Goal: Task Accomplishment & Management: Manage account settings

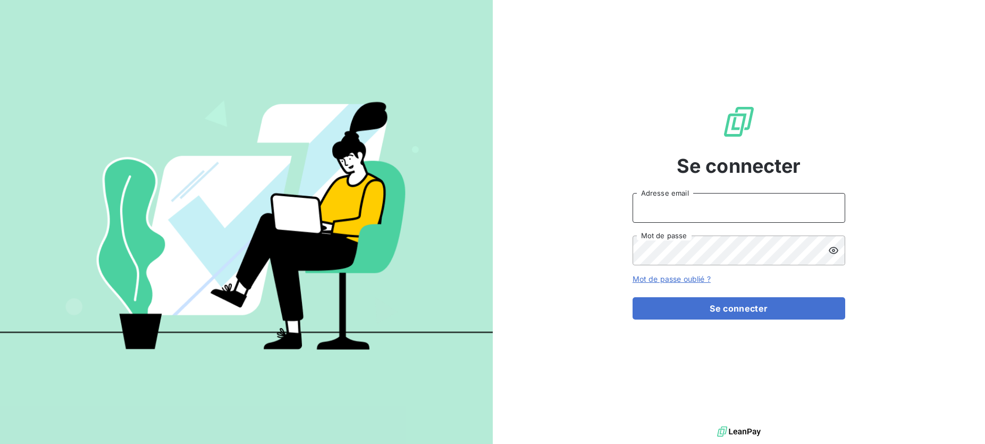
click at [705, 205] on input "Adresse email" at bounding box center [738, 208] width 213 height 30
type input "[PERSON_NAME][EMAIL_ADDRESS][DOMAIN_NAME]"
click at [632, 297] on button "Se connecter" at bounding box center [738, 308] width 213 height 22
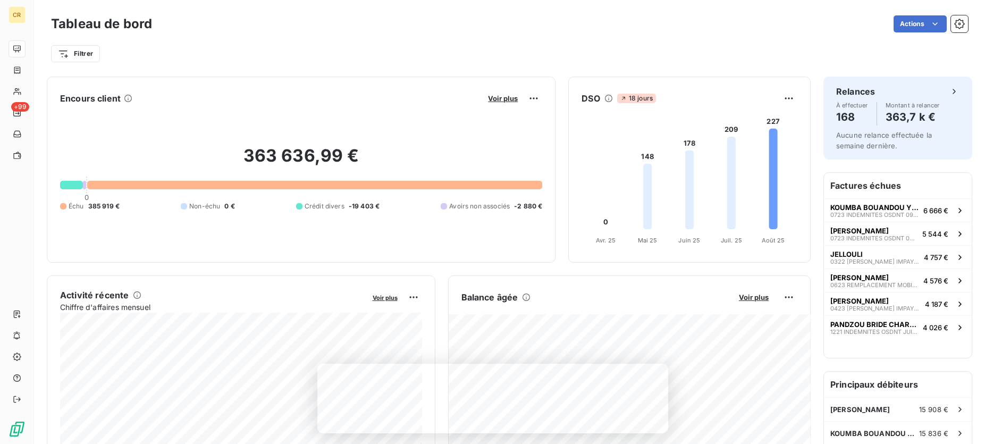
click at [774, 192] on icon at bounding box center [773, 179] width 9 height 100
click at [732, 193] on icon at bounding box center [731, 183] width 9 height 92
click at [695, 196] on foreignobject at bounding box center [689, 178] width 241 height 142
click at [666, 199] on foreignobject at bounding box center [689, 178] width 241 height 142
click at [896, 209] on span "KOUMBA BOUANDOU YESSI LINE" at bounding box center [874, 207] width 89 height 9
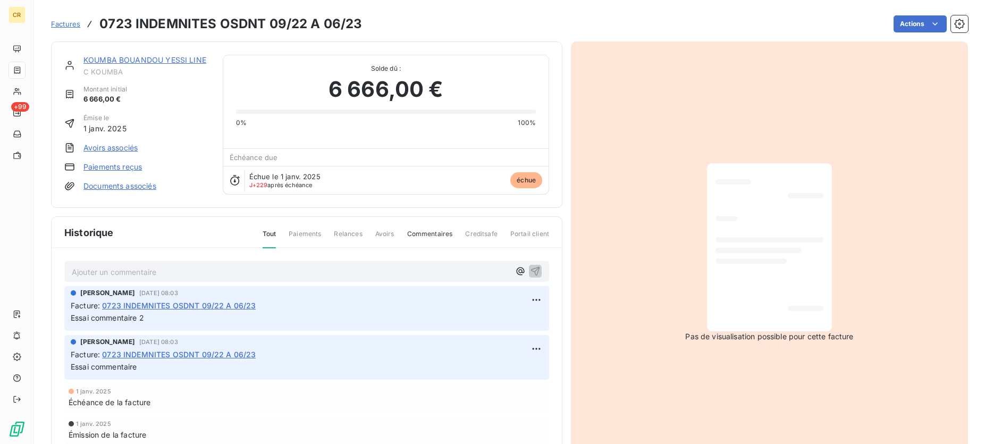
click at [154, 56] on link "KOUMBA BOUANDOU YESSI LINE" at bounding box center [144, 59] width 123 height 9
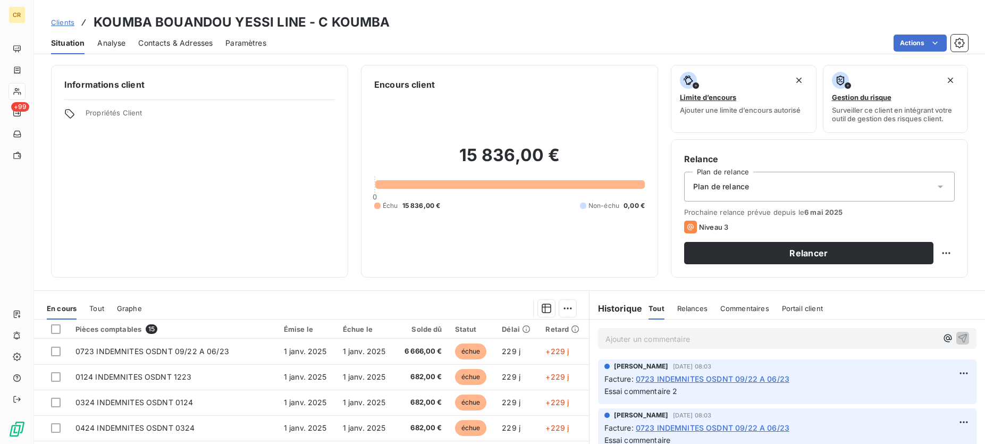
scroll to position [112, 0]
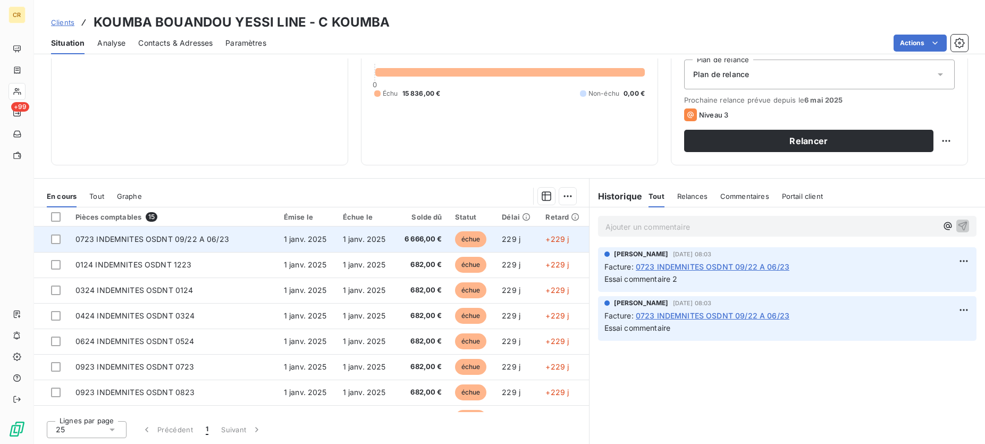
click at [205, 242] on span "0723 INDEMNITES OSDNT 09/22 A 06/23" at bounding box center [152, 238] width 154 height 9
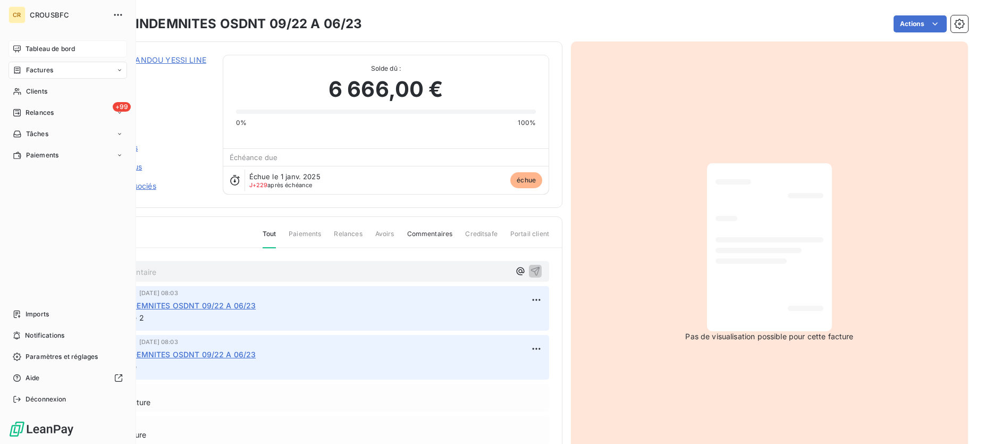
click at [50, 49] on span "Tableau de bord" at bounding box center [50, 49] width 49 height 10
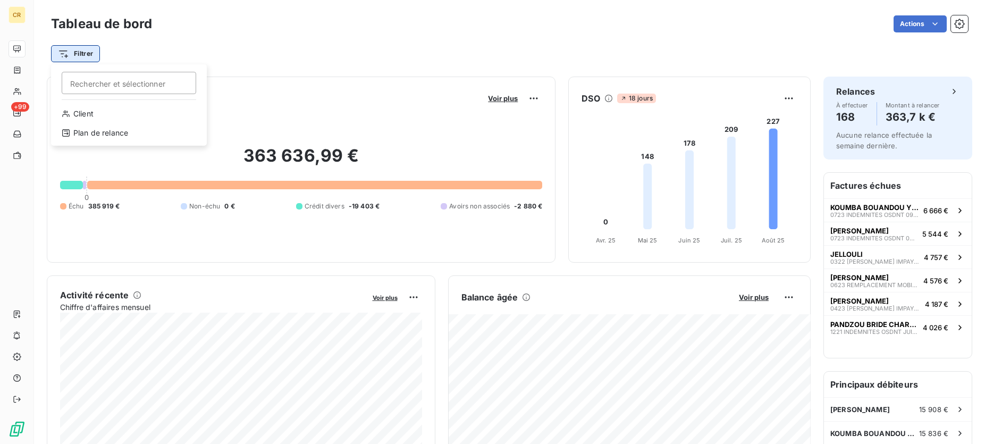
click at [89, 52] on html "CR +99 Tableau de bord Actions Filtrer Rechercher et sélectionner Client Plan d…" at bounding box center [492, 222] width 985 height 444
click at [342, 70] on html "CR +99 Tableau de bord Actions Filtrer Rechercher et sélectionner Client Plan d…" at bounding box center [492, 222] width 985 height 444
drag, startPoint x: 81, startPoint y: 45, endPoint x: 87, endPoint y: 46, distance: 5.5
click at [85, 45] on div "Filtrer" at bounding box center [509, 54] width 917 height 20
click at [87, 49] on html "CR +99 Tableau de bord Actions Filtrer Encours client Voir plus 363 636,99 € 0 …" at bounding box center [492, 222] width 985 height 444
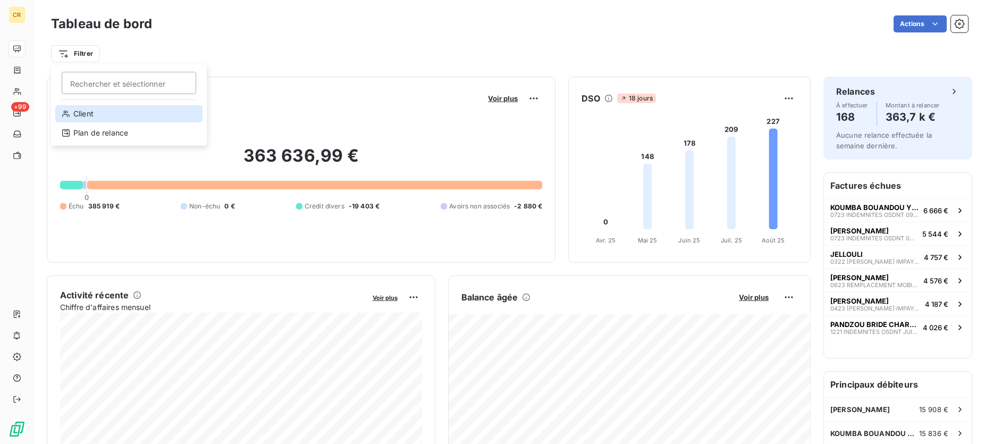
click at [78, 108] on div "Client" at bounding box center [128, 113] width 147 height 17
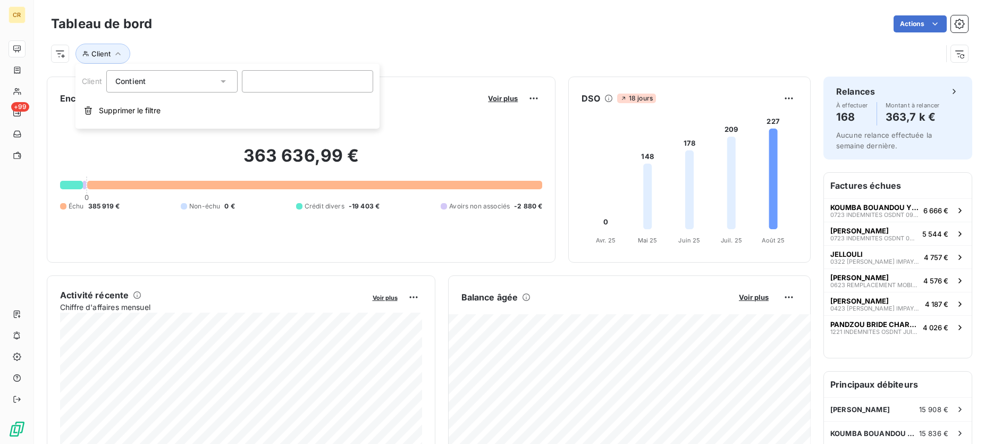
click at [134, 83] on span "Contient" at bounding box center [130, 81] width 30 height 9
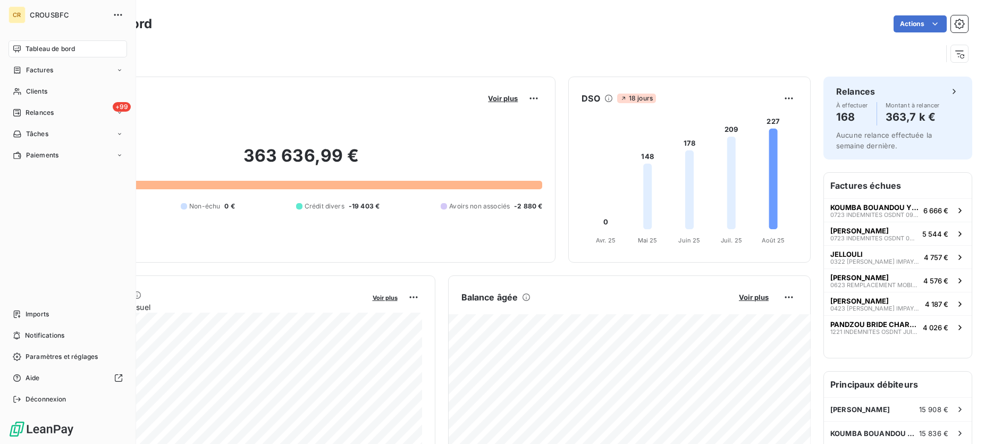
click at [60, 45] on span "Tableau de bord" at bounding box center [50, 49] width 49 height 10
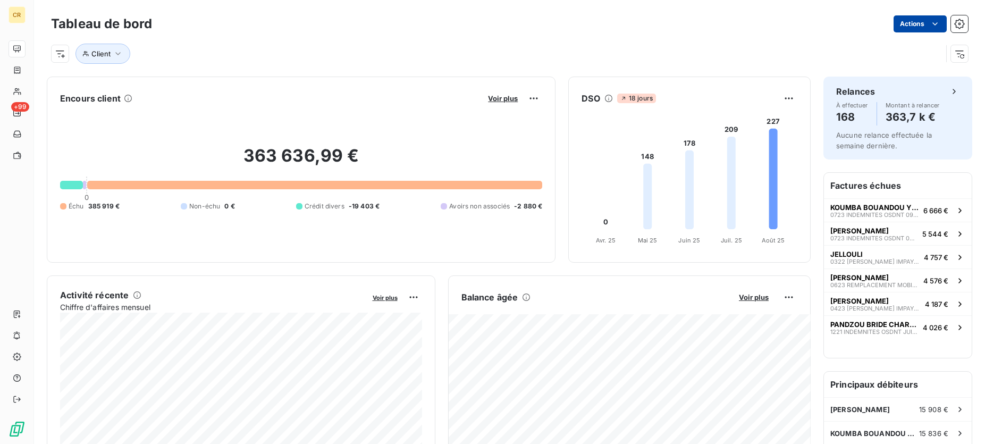
click at [939, 20] on html "CR +99 Tableau de bord Actions Client Encours client Voir plus 363 636,99 € 0 É…" at bounding box center [492, 222] width 985 height 444
click at [962, 58] on html "CR +99 Tableau de bord Actions Exporter le tableau de bord Client Encours clien…" at bounding box center [492, 222] width 985 height 444
click at [960, 58] on icon "button" at bounding box center [959, 53] width 11 height 11
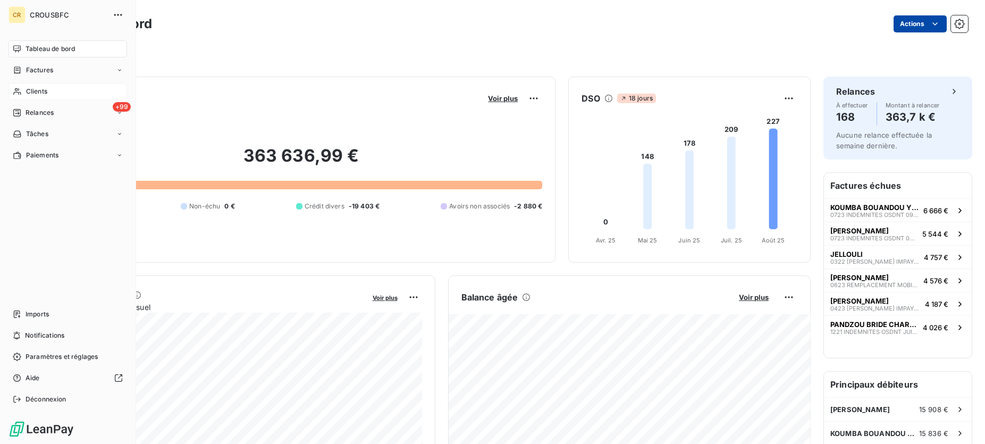
click at [42, 87] on span "Clients" at bounding box center [36, 92] width 21 height 10
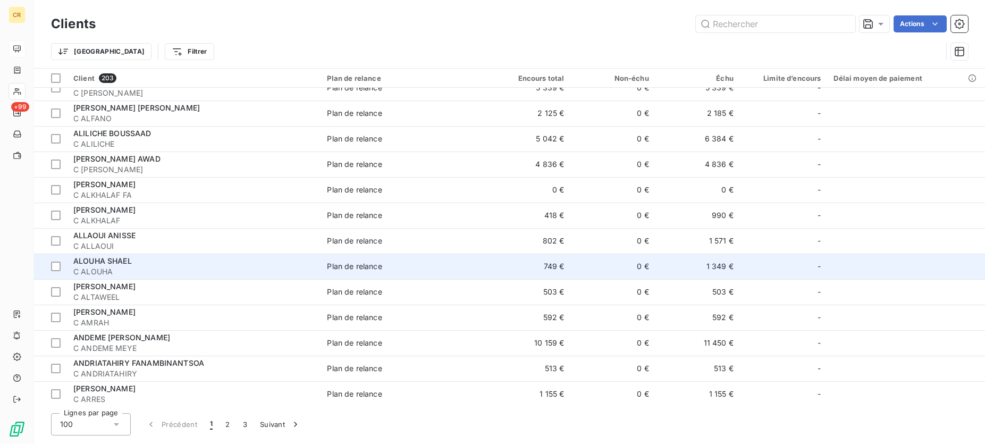
scroll to position [271, 0]
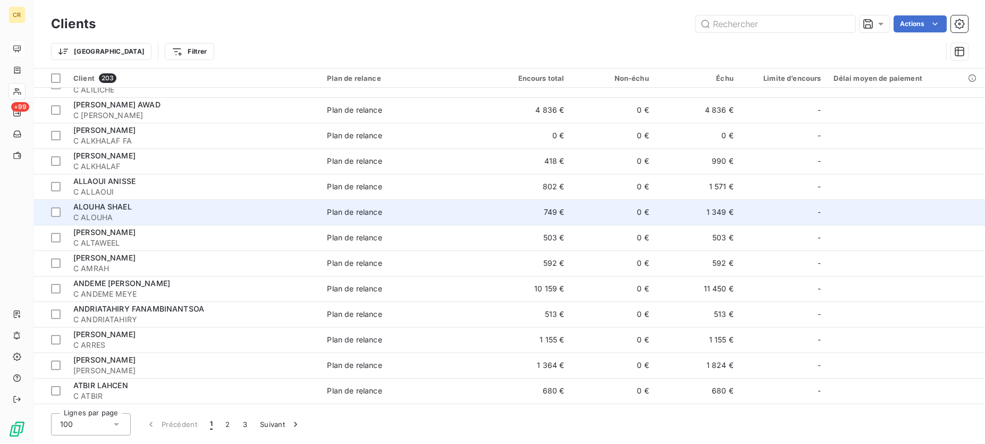
click at [107, 233] on span "[PERSON_NAME]" at bounding box center [104, 231] width 62 height 9
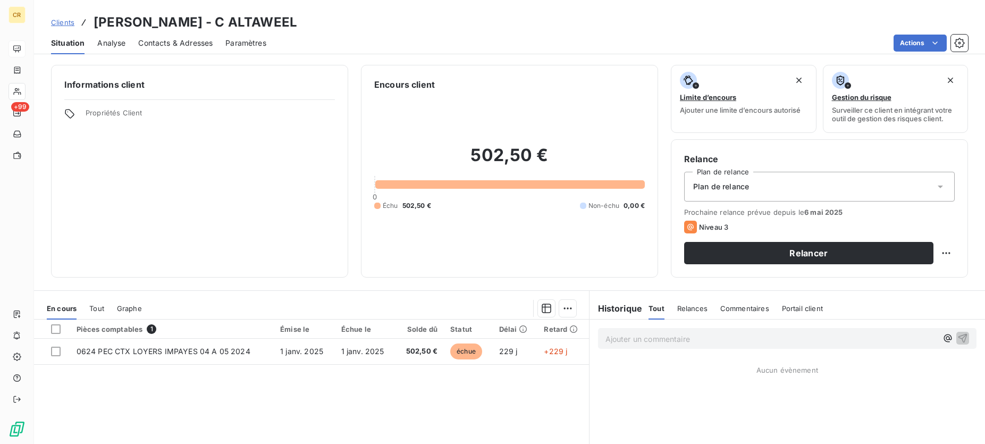
scroll to position [108, 0]
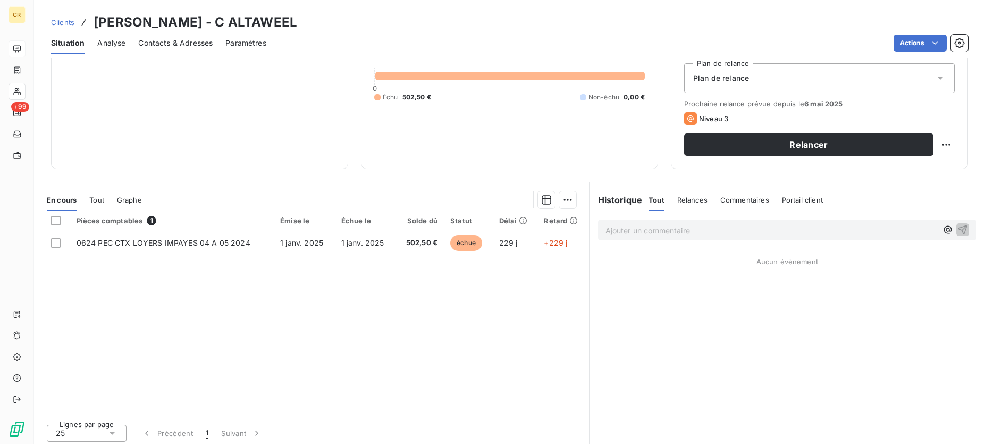
click at [111, 265] on div "Pièces comptables 1 Émise le Échue le Solde dû Statut Délai Retard 0624 PEC CTX…" at bounding box center [311, 313] width 555 height 205
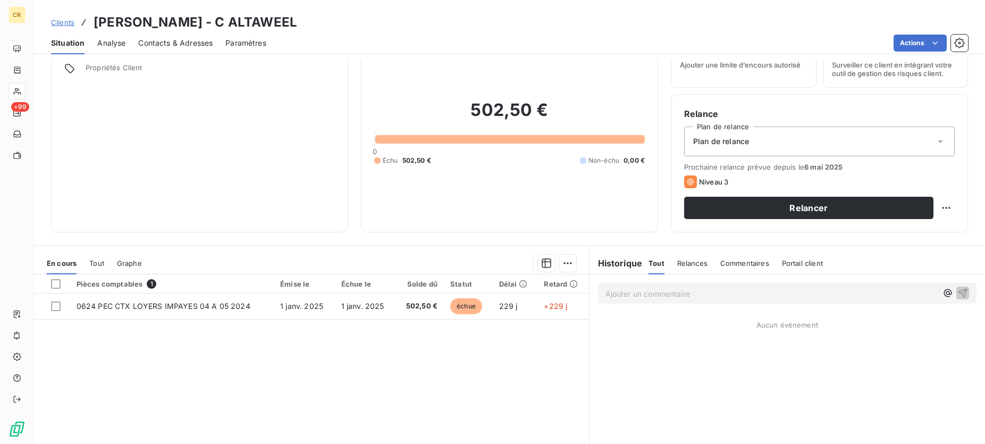
scroll to position [0, 0]
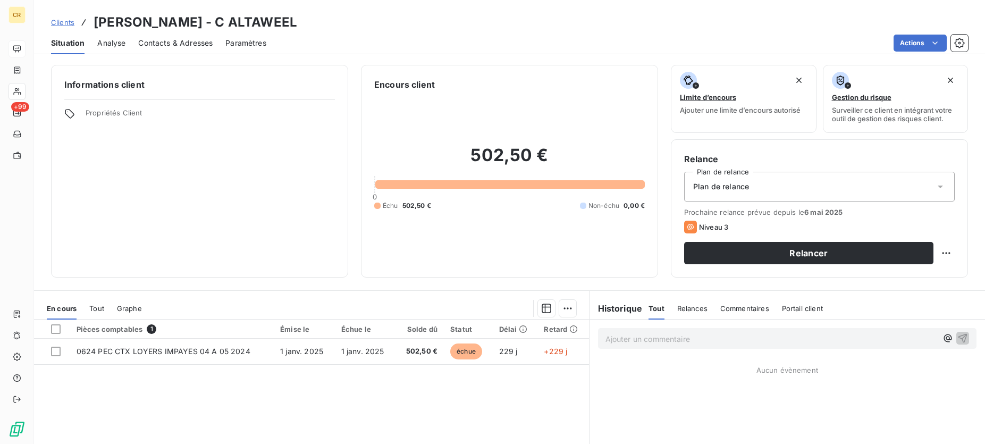
click at [726, 188] on span "Plan de relance" at bounding box center [721, 186] width 56 height 11
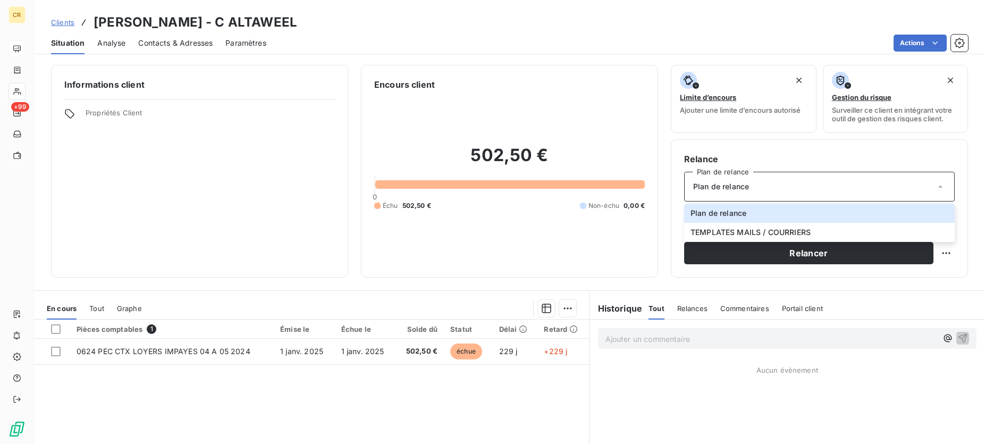
click at [536, 405] on div "Pièces comptables 1 Émise le Échue le Solde dû Statut Délai Retard 0624 PEC CTX…" at bounding box center [311, 421] width 555 height 205
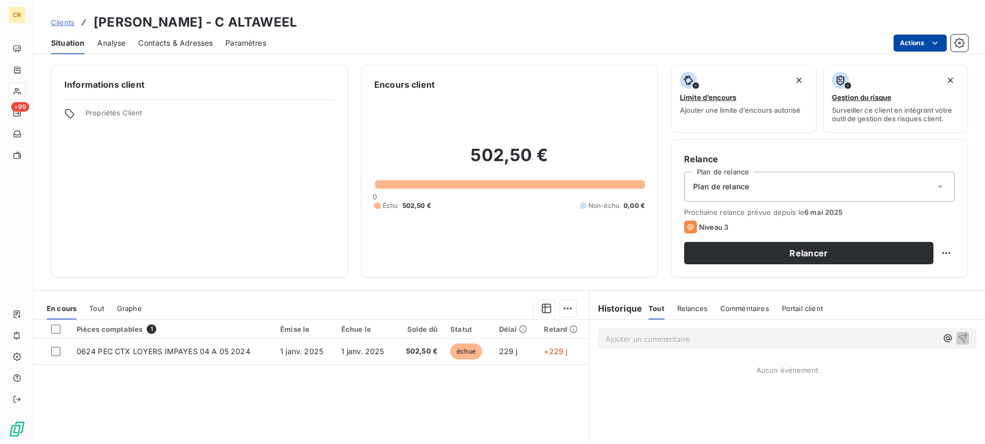
click at [935, 41] on html "CR +99 Clients [PERSON_NAME] - C ALTAWEEL Situation Analyse Contacts & Adresses…" at bounding box center [492, 222] width 985 height 444
click at [935, 39] on html "CR +99 Clients [PERSON_NAME] - C ALTAWEEL Situation Analyse Contacts & Adresses…" at bounding box center [492, 222] width 985 height 444
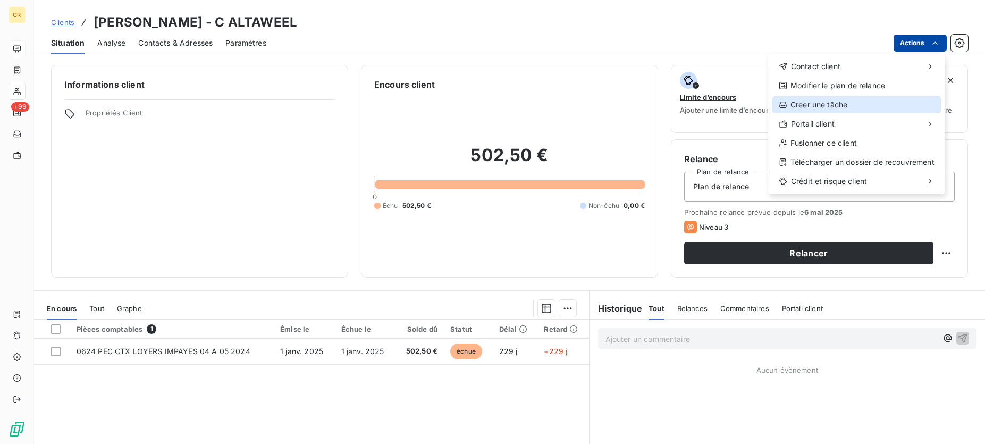
click at [833, 106] on div "Créer une tâche" at bounding box center [856, 104] width 168 height 17
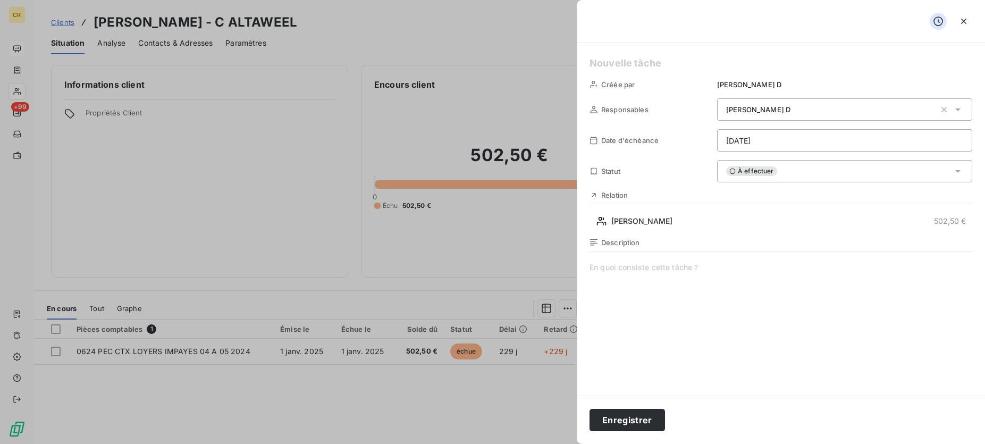
click at [958, 109] on icon at bounding box center [957, 109] width 5 height 3
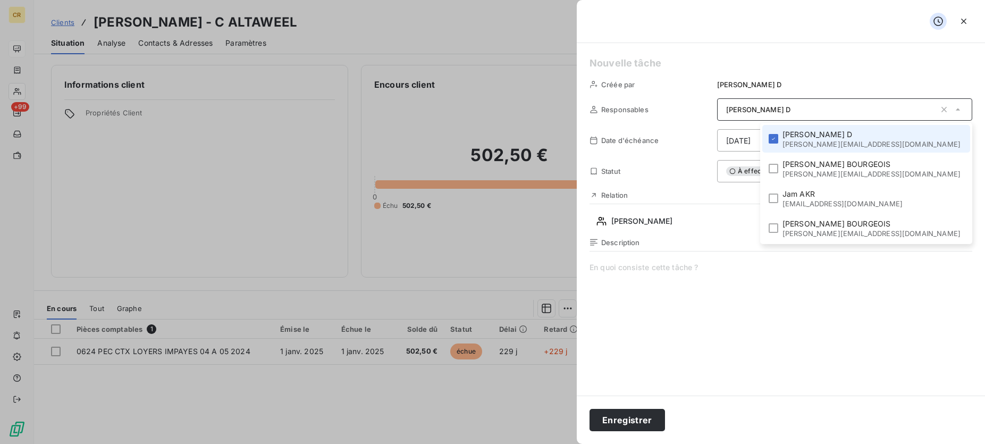
click at [958, 109] on icon at bounding box center [958, 109] width 4 height 2
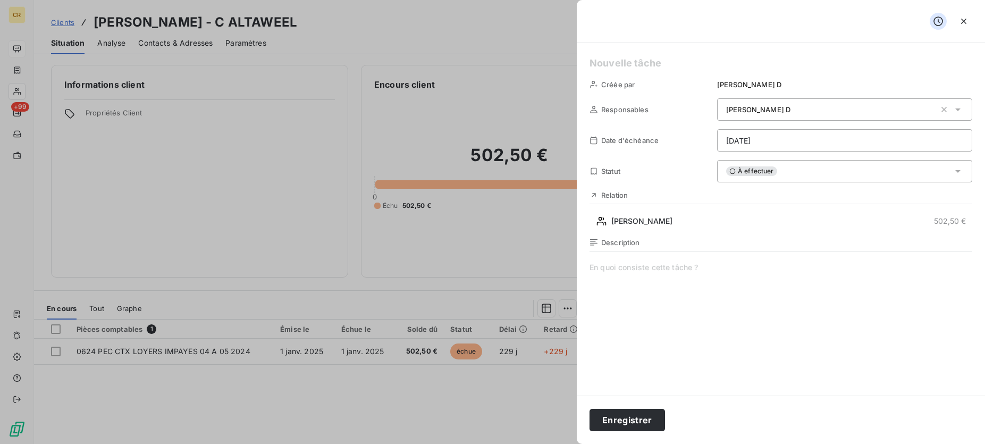
click at [772, 109] on div "[PERSON_NAME]" at bounding box center [830, 109] width 209 height 11
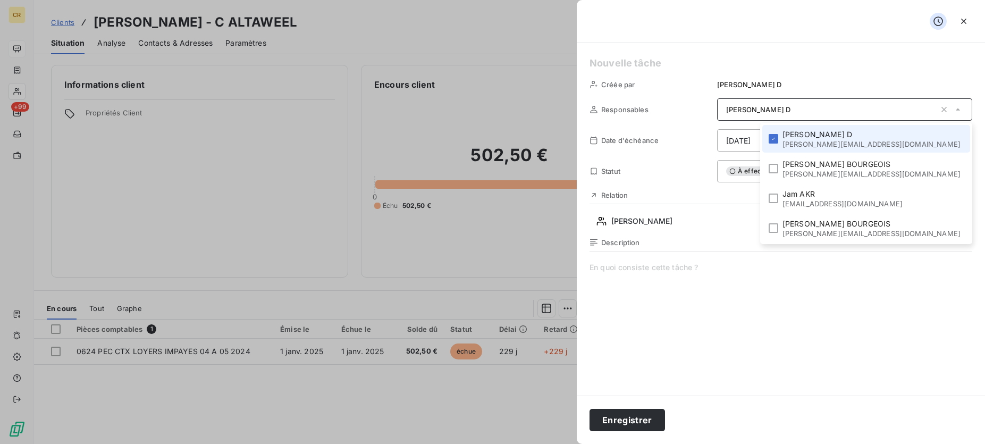
click at [772, 109] on div "[PERSON_NAME]" at bounding box center [830, 109] width 209 height 11
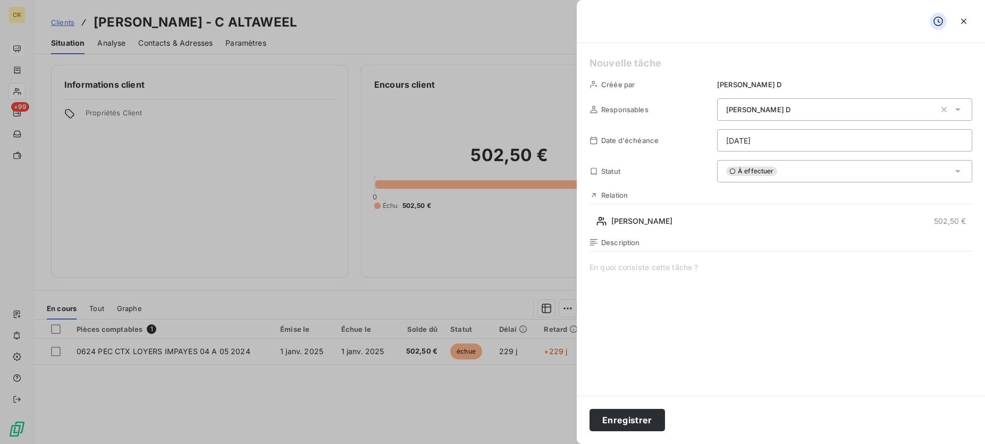
click at [243, 416] on div at bounding box center [492, 222] width 985 height 444
click at [967, 18] on icon "button" at bounding box center [963, 21] width 11 height 11
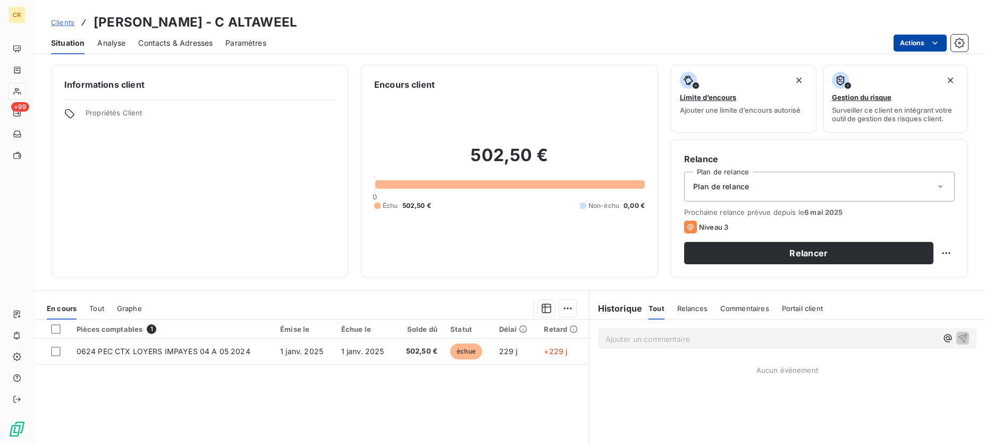
click at [116, 44] on span "Analyse" at bounding box center [111, 43] width 28 height 11
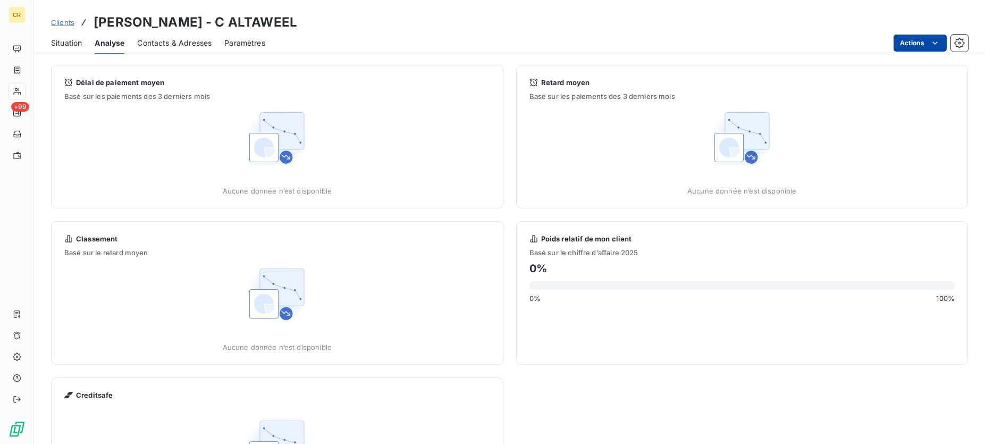
drag, startPoint x: 65, startPoint y: 45, endPoint x: 50, endPoint y: 48, distance: 15.9
click at [63, 46] on span "Situation" at bounding box center [66, 43] width 31 height 11
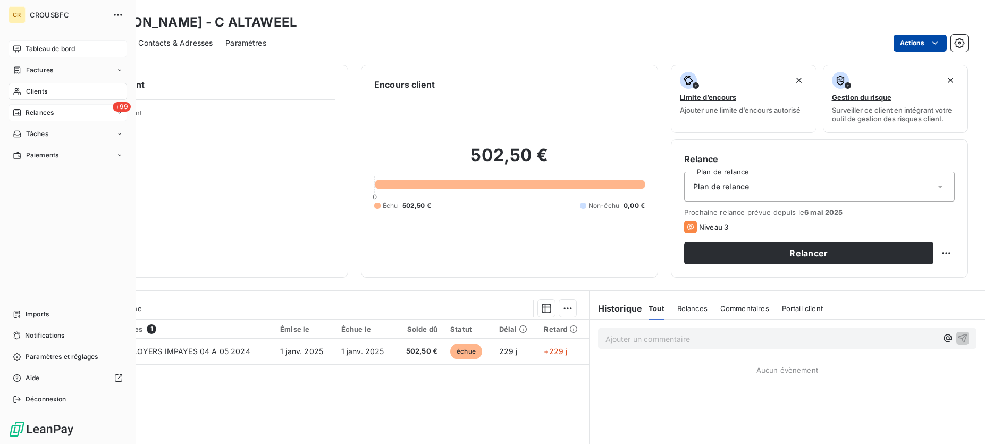
click at [118, 111] on span "+99" at bounding box center [122, 107] width 18 height 10
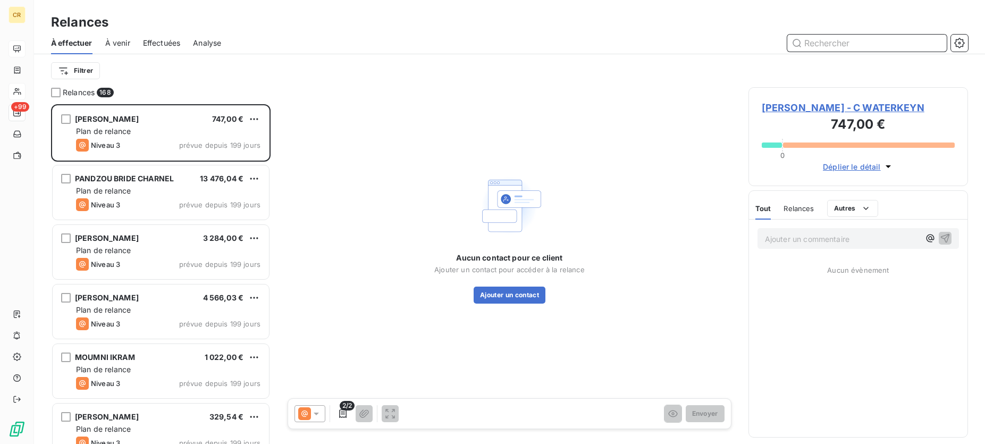
scroll to position [340, 220]
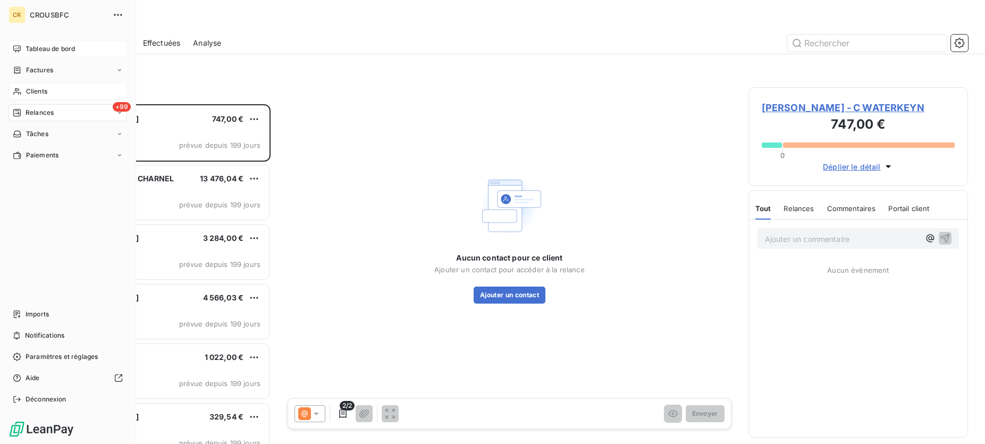
click at [60, 46] on span "Tableau de bord" at bounding box center [50, 49] width 49 height 10
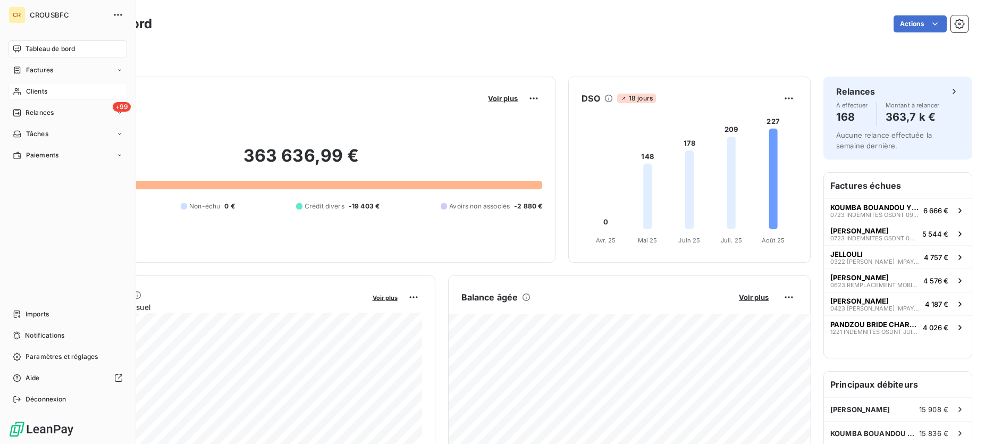
click at [32, 96] on div "Clients" at bounding box center [68, 91] width 119 height 17
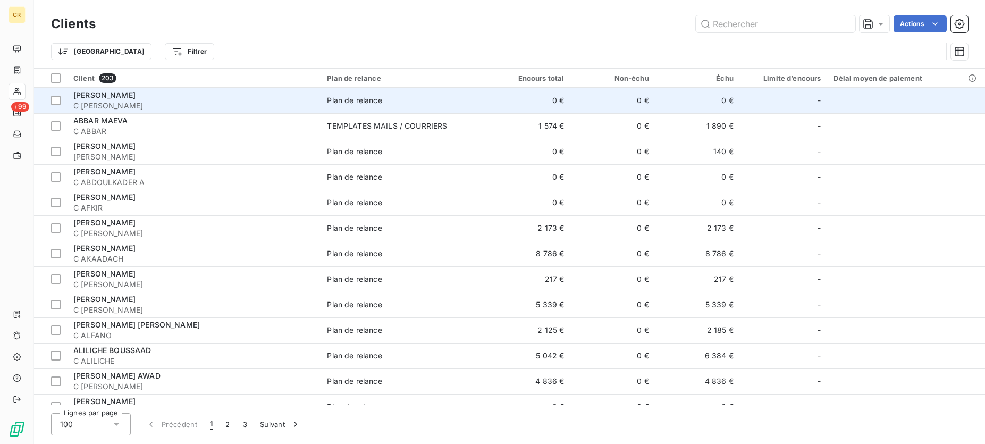
click at [111, 92] on span "[PERSON_NAME]" at bounding box center [104, 94] width 62 height 9
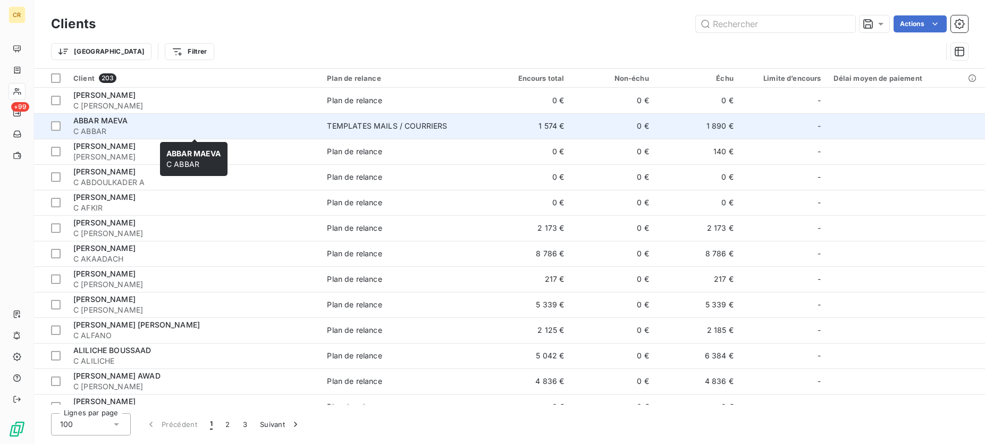
click at [119, 122] on span "ABBAR MAEVA" at bounding box center [100, 120] width 55 height 9
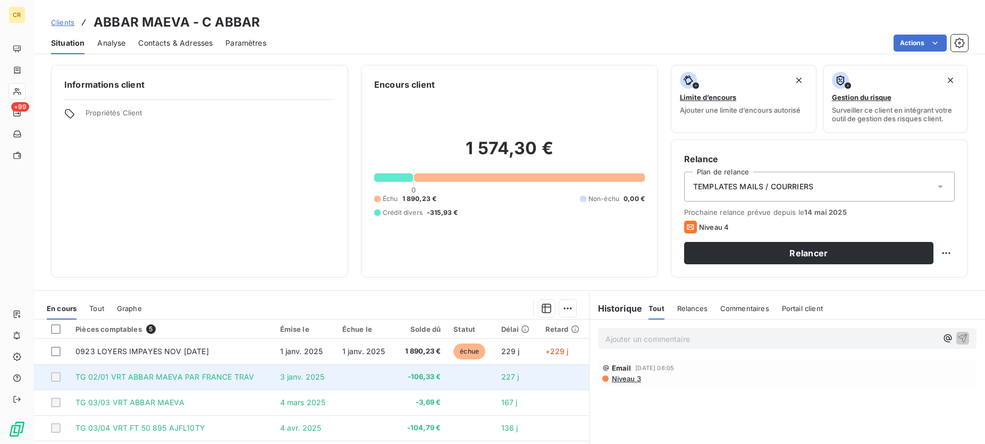
scroll to position [112, 0]
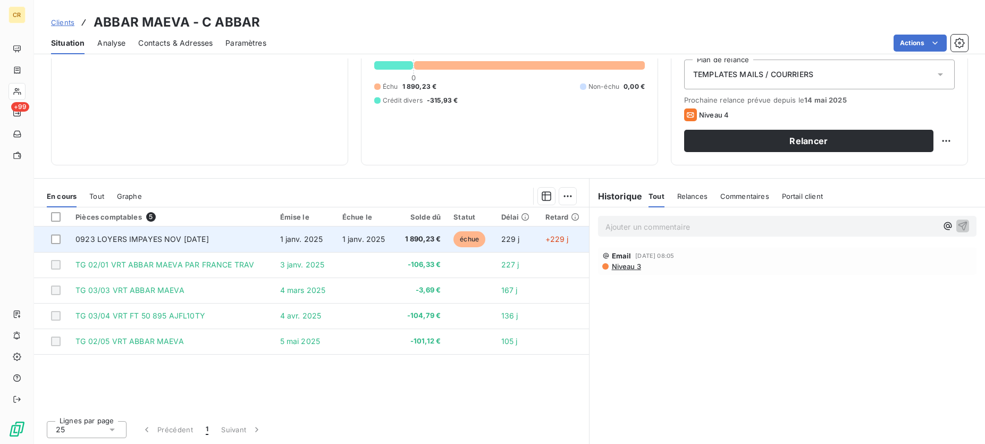
click at [179, 229] on td "0923 LOYERS IMPAYES NOV [DATE]" at bounding box center [171, 239] width 204 height 26
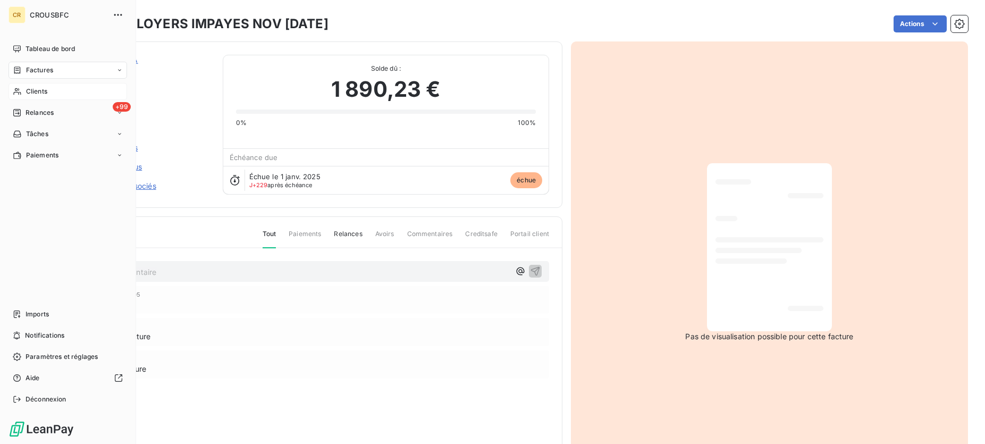
click at [47, 89] on span "Clients" at bounding box center [36, 92] width 21 height 10
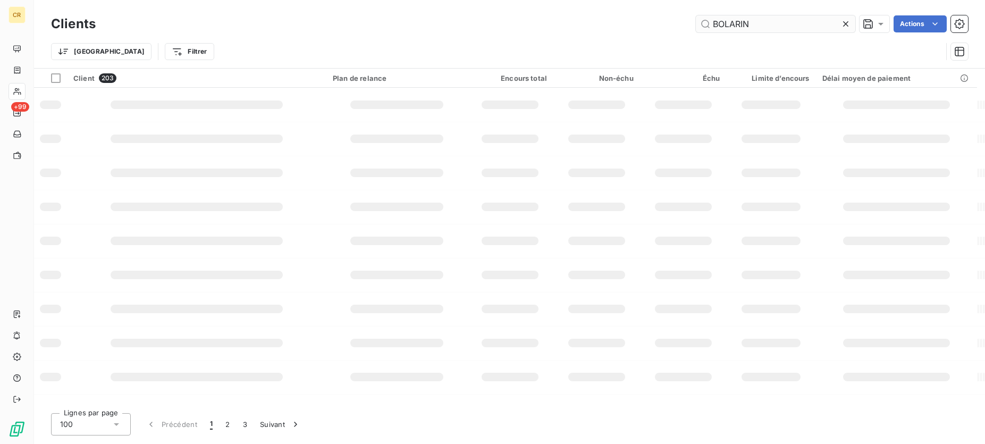
type input "BOLARIN"
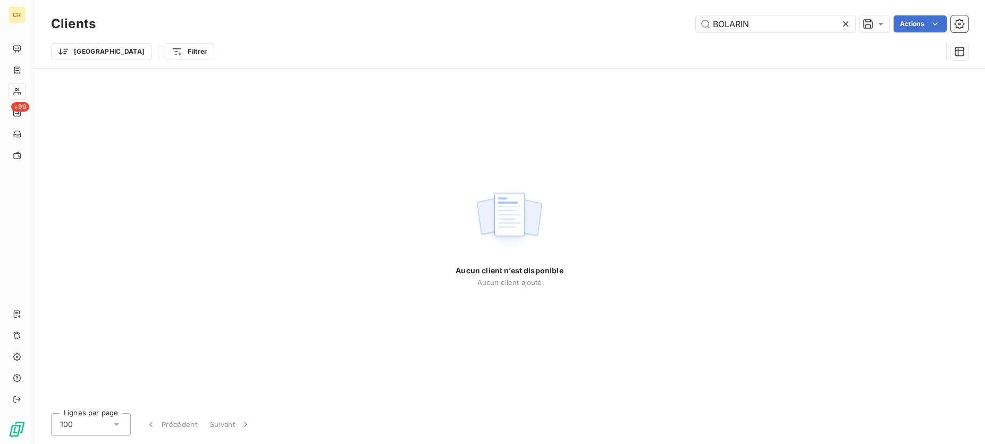
click at [212, 43] on div "Trier Filtrer" at bounding box center [496, 51] width 891 height 20
click at [846, 23] on icon at bounding box center [845, 23] width 5 height 5
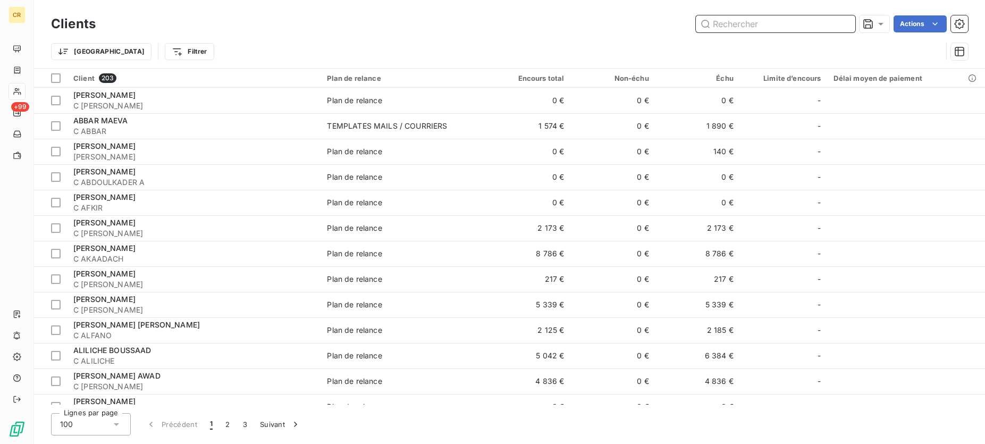
click at [730, 27] on input "text" at bounding box center [775, 23] width 159 height 17
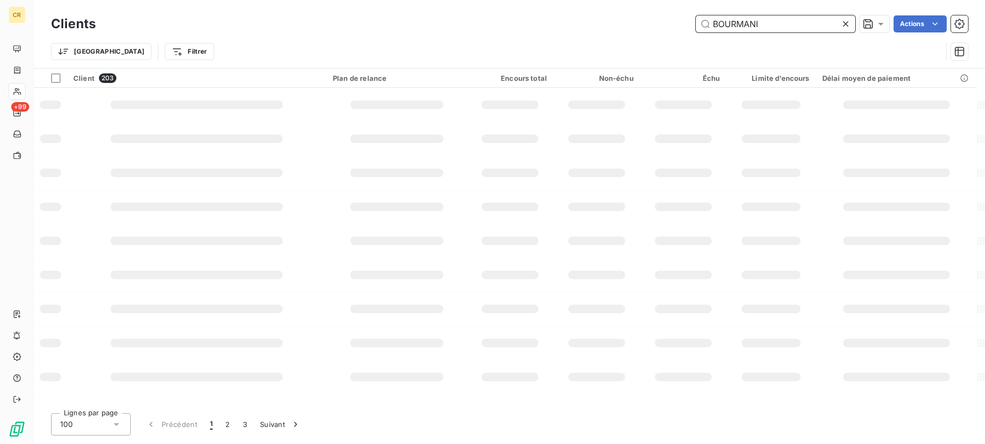
type input "BOURMANI"
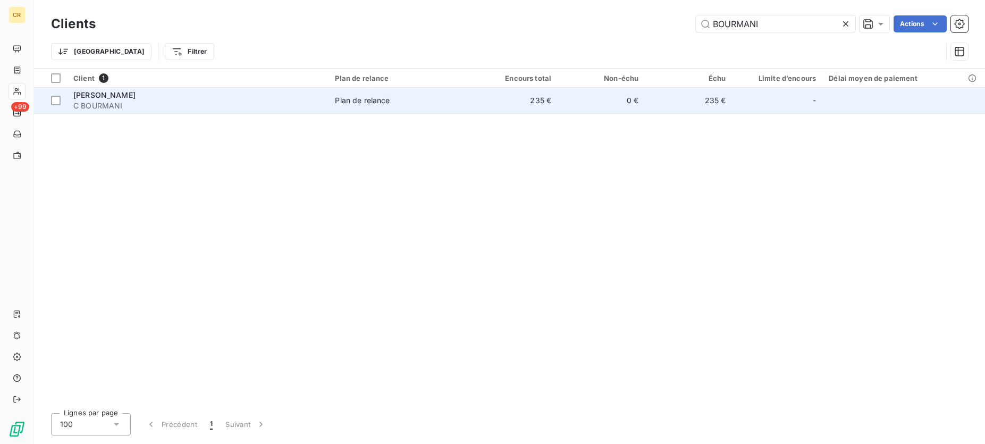
click at [147, 103] on span "C BOURMANI" at bounding box center [197, 105] width 249 height 11
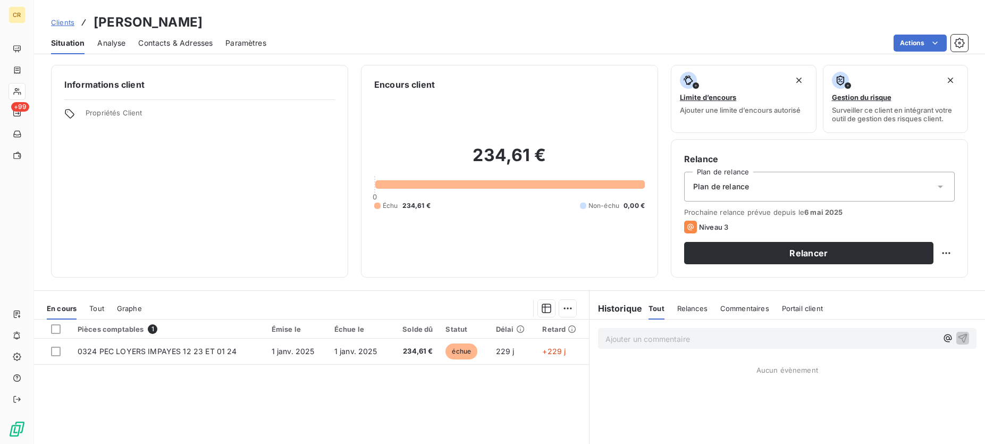
click at [104, 112] on span "Propriétés Client" at bounding box center [210, 115] width 249 height 15
click at [138, 113] on span "Propriétés Client" at bounding box center [210, 115] width 249 height 15
click at [932, 41] on html "CR +99 Clients BOURMANI IDRISS - [PERSON_NAME] Situation Analyse Contacts & Adr…" at bounding box center [492, 222] width 985 height 444
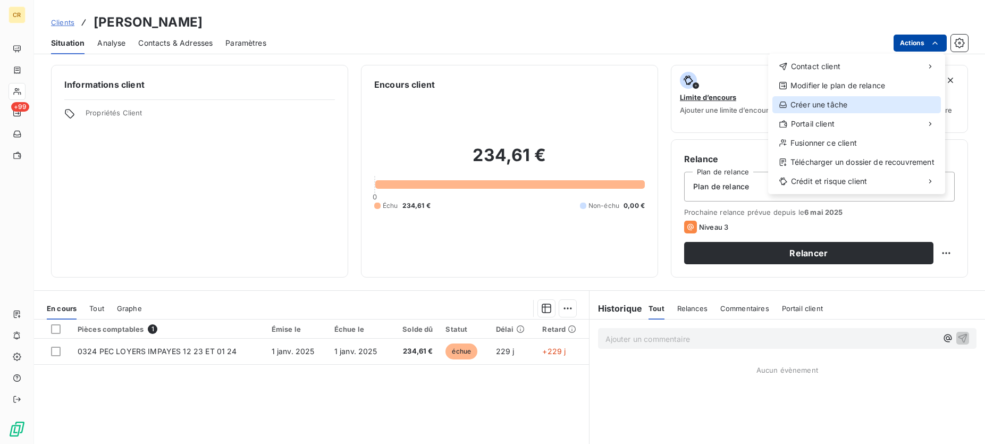
click at [832, 105] on div "Créer une tâche" at bounding box center [856, 104] width 168 height 17
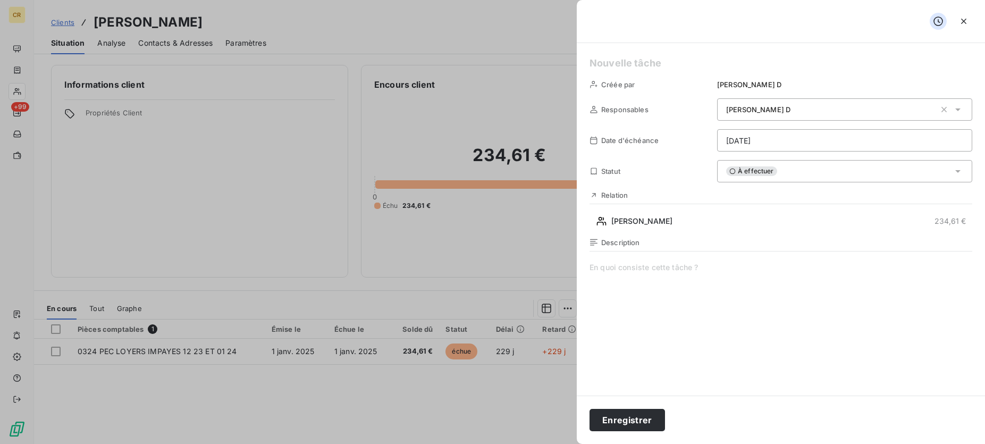
click at [684, 243] on div "Description" at bounding box center [653, 242] width 128 height 9
click at [630, 284] on span at bounding box center [780, 364] width 383 height 204
click at [663, 241] on div "Description" at bounding box center [653, 242] width 128 height 9
click at [857, 176] on div "À effectuer" at bounding box center [844, 171] width 255 height 22
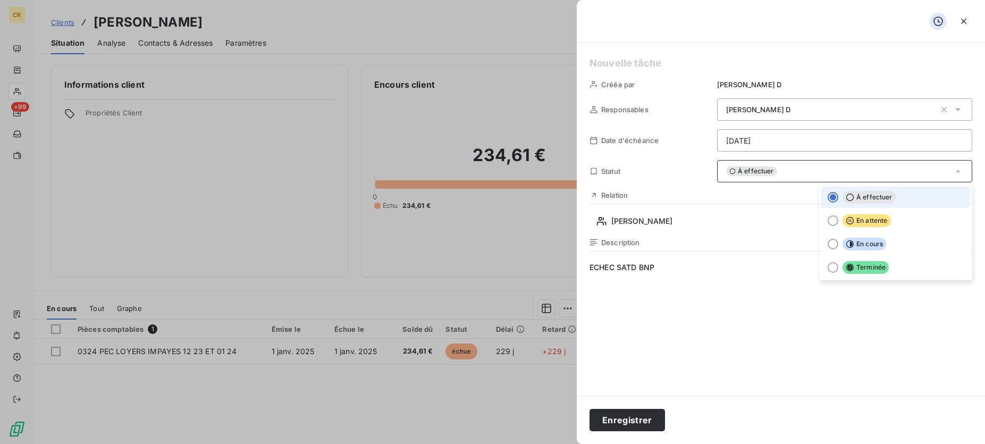
click at [745, 328] on span "ECHEC SATD BNP" at bounding box center [780, 364] width 383 height 204
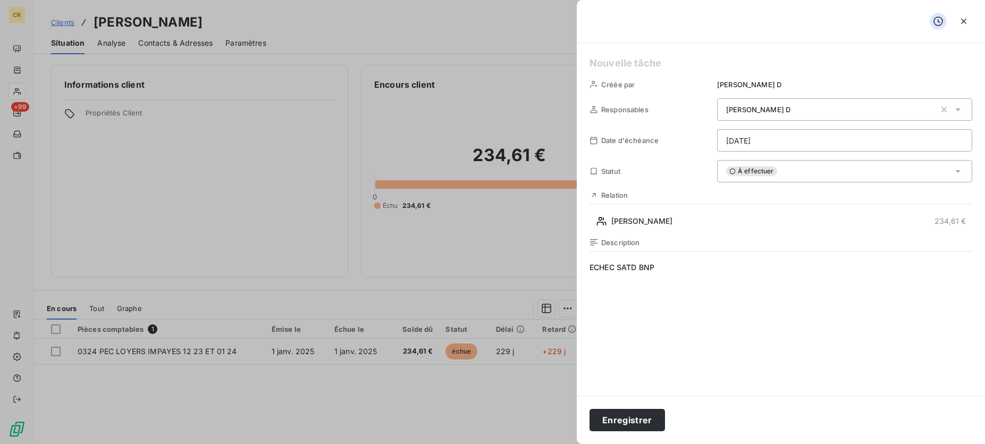
drag, startPoint x: 668, startPoint y: 269, endPoint x: 573, endPoint y: 269, distance: 95.1
click at [577, 269] on div "Créée par [PERSON_NAME] [PERSON_NAME] d'échéance [DATE] Statut À effectuer Rela…" at bounding box center [781, 219] width 408 height 352
copy span "ECHEC SATD BNP"
click at [639, 239] on span "Description" at bounding box center [620, 242] width 39 height 9
click at [640, 242] on div "Description" at bounding box center [653, 242] width 128 height 9
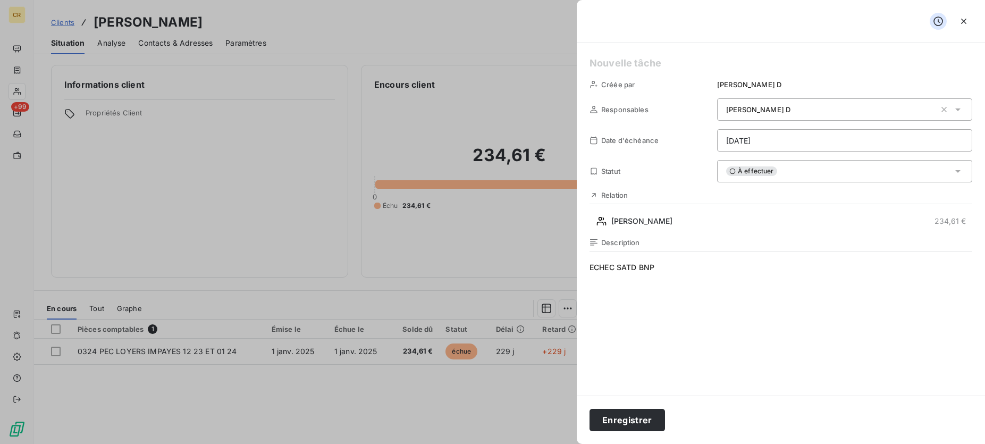
click at [391, 407] on div at bounding box center [492, 222] width 985 height 444
click at [964, 19] on icon "button" at bounding box center [963, 21] width 11 height 11
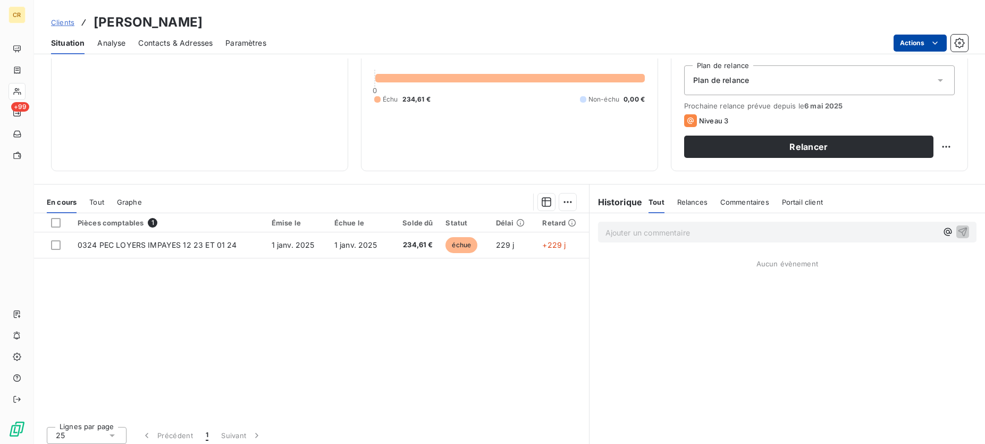
scroll to position [108, 0]
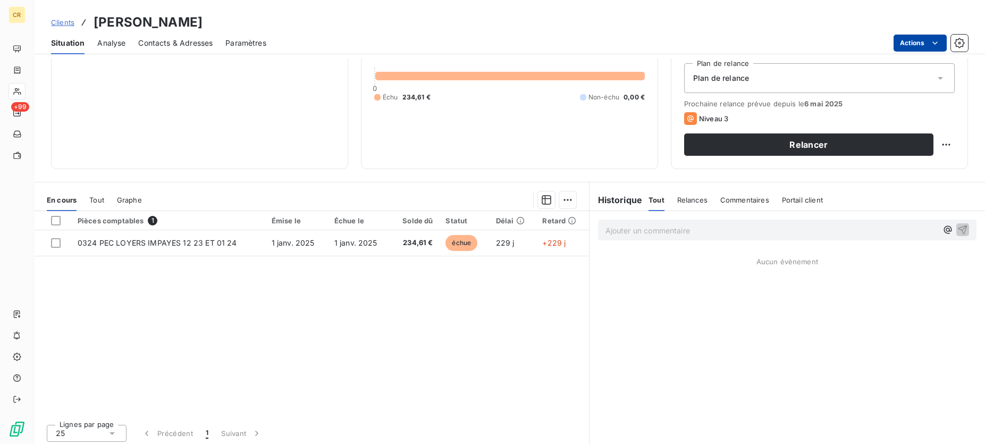
click at [672, 231] on p "Ajouter un commentaire ﻿" at bounding box center [771, 230] width 332 height 13
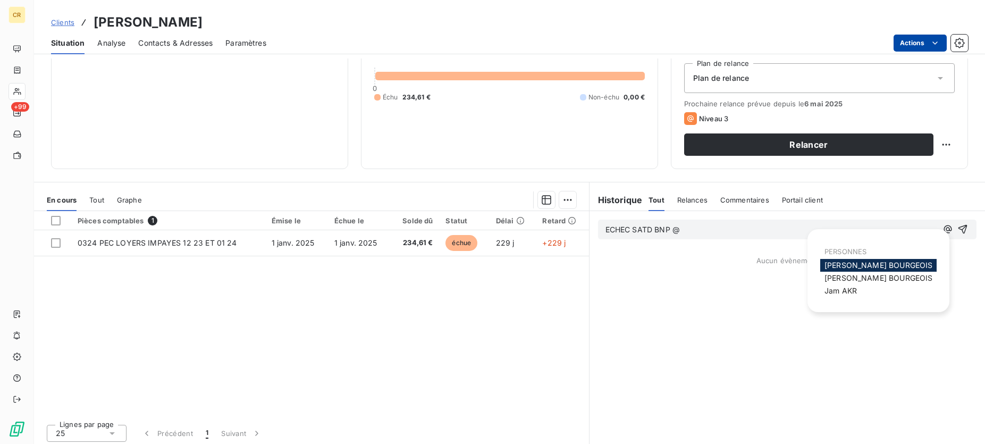
drag, startPoint x: 949, startPoint y: 229, endPoint x: 752, endPoint y: 381, distance: 248.5
click at [768, 383] on div "ECHEC SATD BNP @ Aucun évènement" at bounding box center [786, 329] width 395 height 236
click at [730, 374] on div "ECHEC SATD BNP @ Aucun évènement" at bounding box center [786, 329] width 395 height 236
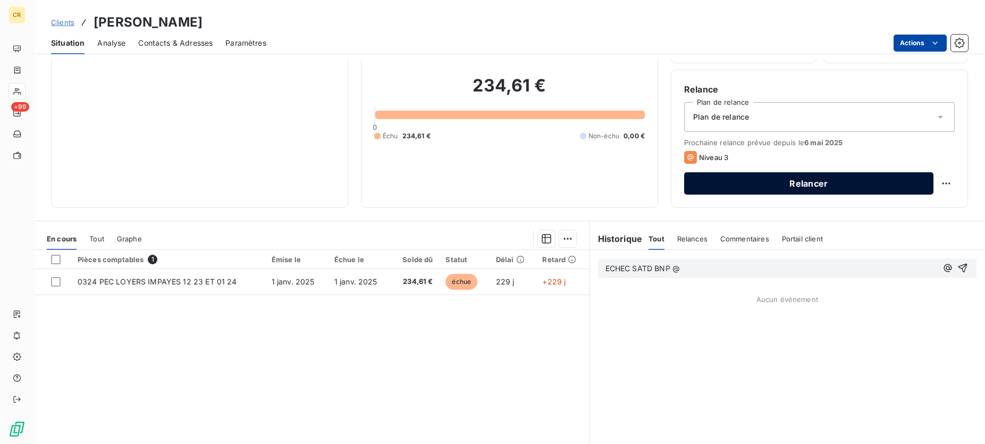
scroll to position [112, 0]
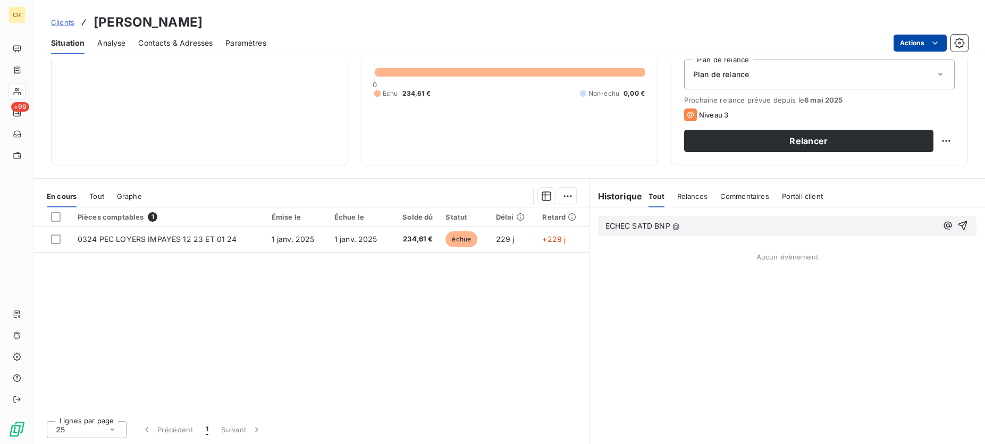
click at [746, 197] on span "Commentaires" at bounding box center [744, 196] width 49 height 9
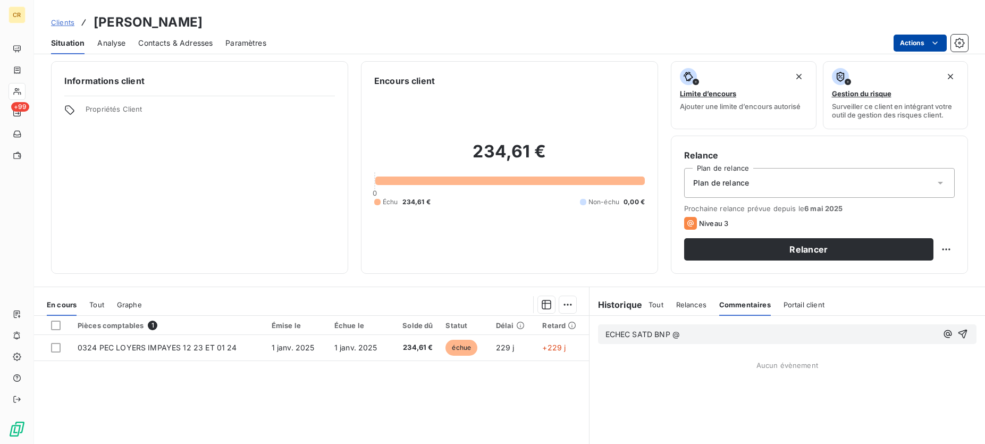
scroll to position [58, 0]
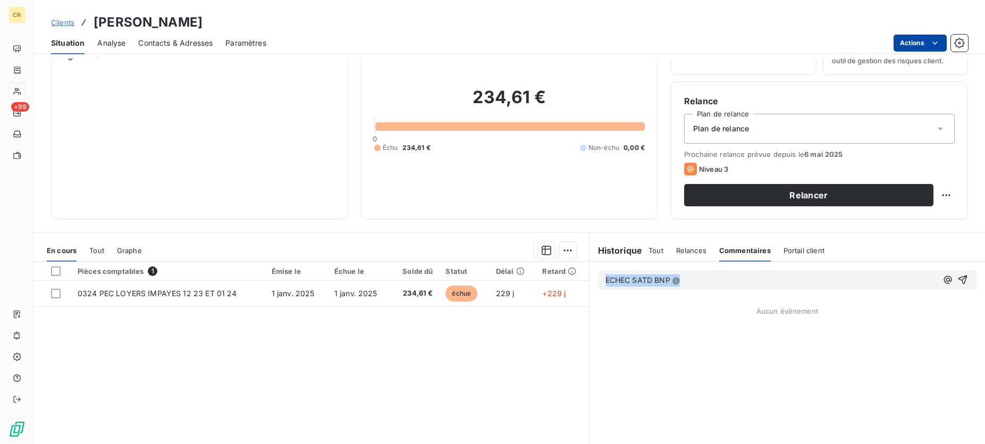
drag, startPoint x: 685, startPoint y: 283, endPoint x: 598, endPoint y: 278, distance: 87.3
click at [589, 279] on div "ECHEC SATD BNP @ Aucun évènement" at bounding box center [786, 379] width 395 height 236
click at [109, 328] on div "Pièces comptables 1 Émise le Échue le Solde dû Statut Délai Retard 0324 PEC LOY…" at bounding box center [311, 363] width 555 height 205
click at [142, 272] on div "Pièces comptables 1" at bounding box center [168, 271] width 181 height 10
click at [152, 269] on span "1" at bounding box center [153, 271] width 10 height 10
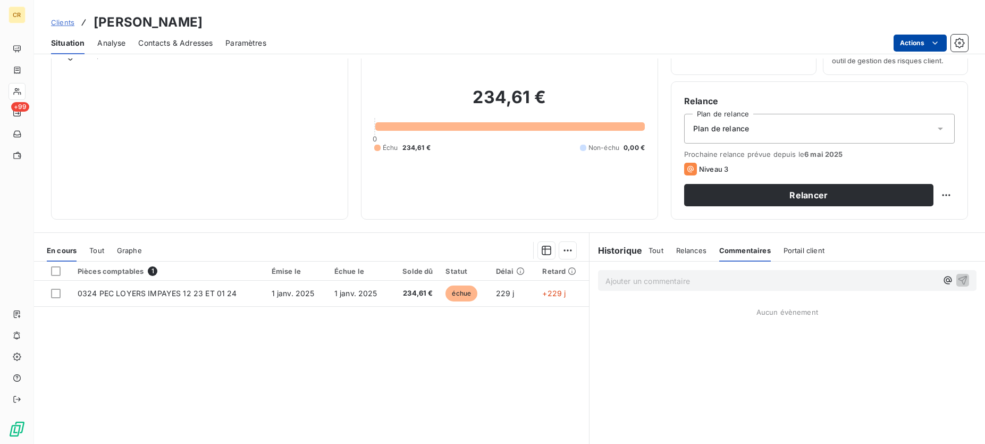
click at [103, 249] on span "Tout" at bounding box center [96, 250] width 15 height 9
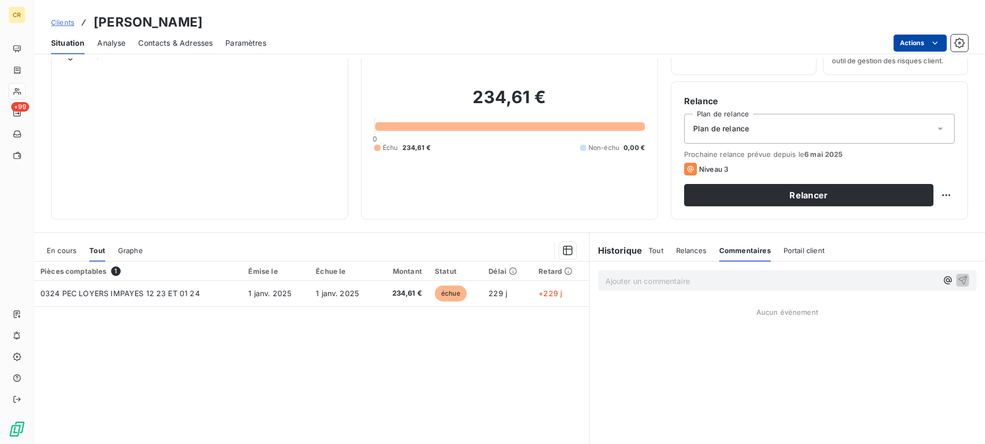
click at [124, 249] on span "Graphe" at bounding box center [130, 250] width 25 height 9
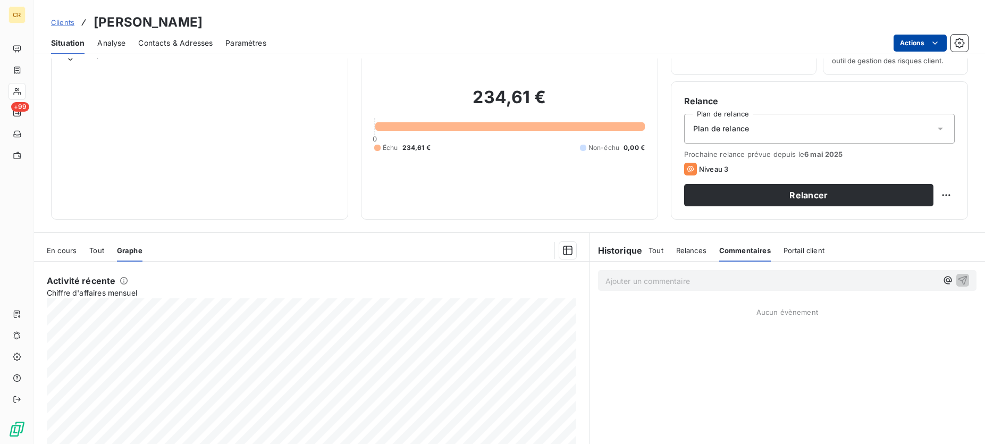
click at [61, 250] on span "En cours" at bounding box center [62, 250] width 30 height 9
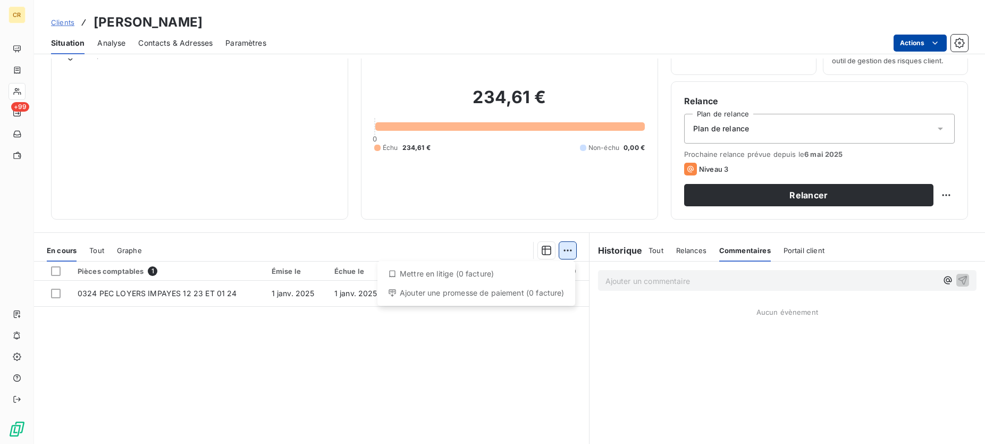
click at [566, 250] on html "CR +99 Clients BOURMANI IDRISS - [PERSON_NAME] Situation Analyse Contacts & Adr…" at bounding box center [492, 222] width 985 height 444
click at [462, 359] on html "CR +99 Clients BOURMANI IDRISS - [PERSON_NAME] Situation Analyse Contacts & Adr…" at bounding box center [492, 222] width 985 height 444
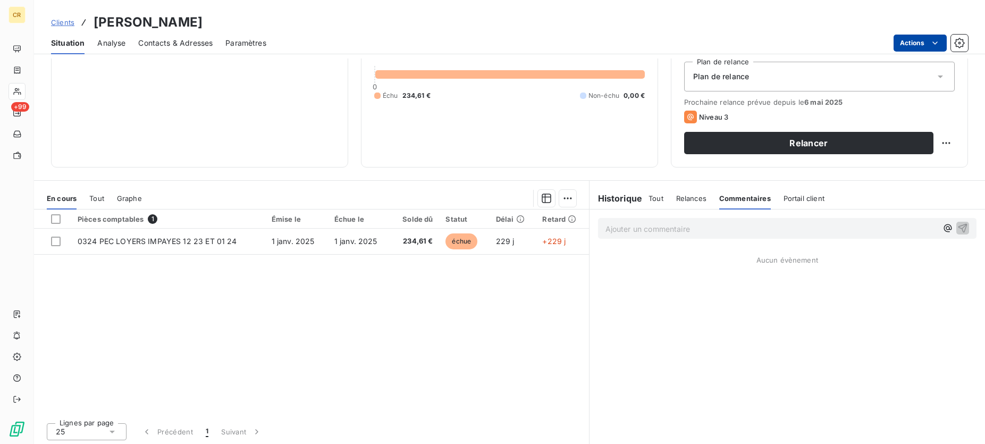
scroll to position [112, 0]
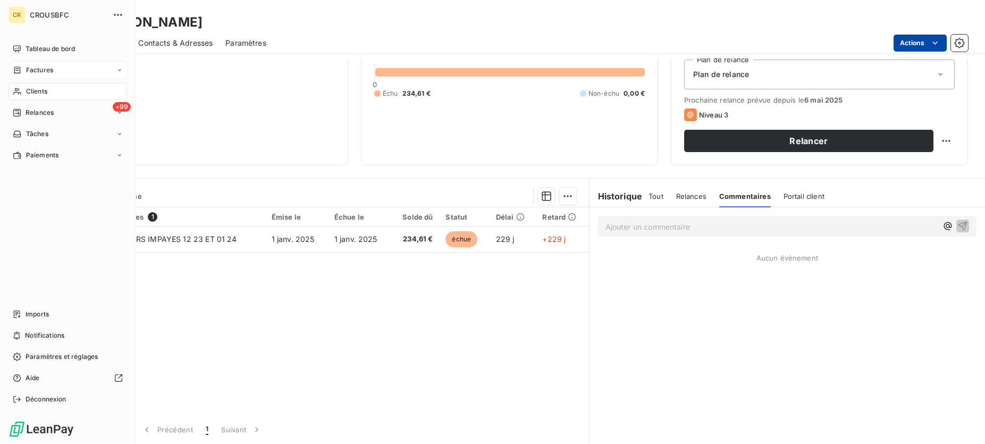
click at [116, 67] on div "Factures" at bounding box center [68, 70] width 119 height 17
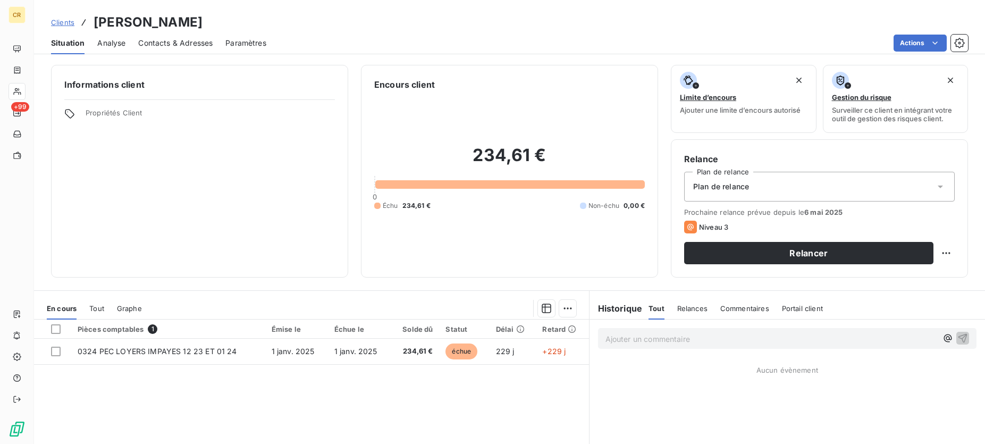
click at [753, 184] on div "Plan de relance" at bounding box center [819, 187] width 271 height 30
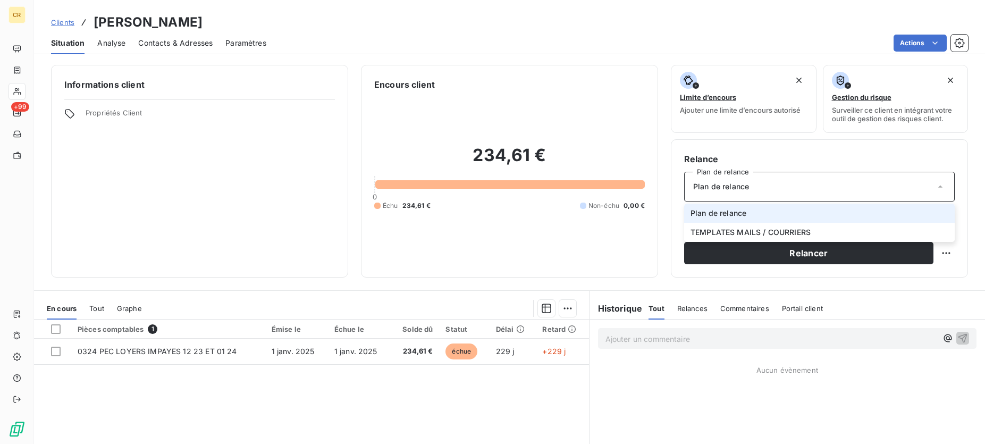
click at [753, 184] on div "Plan de relance" at bounding box center [819, 187] width 271 height 30
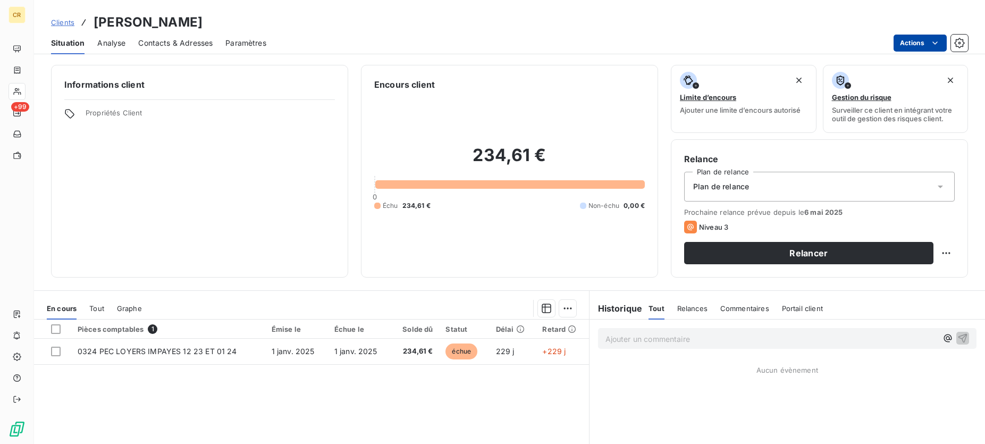
click at [936, 40] on html "CR +99 Clients BOURMANI IDRISS - [PERSON_NAME] Situation Analyse Contacts & Adr…" at bounding box center [492, 222] width 985 height 444
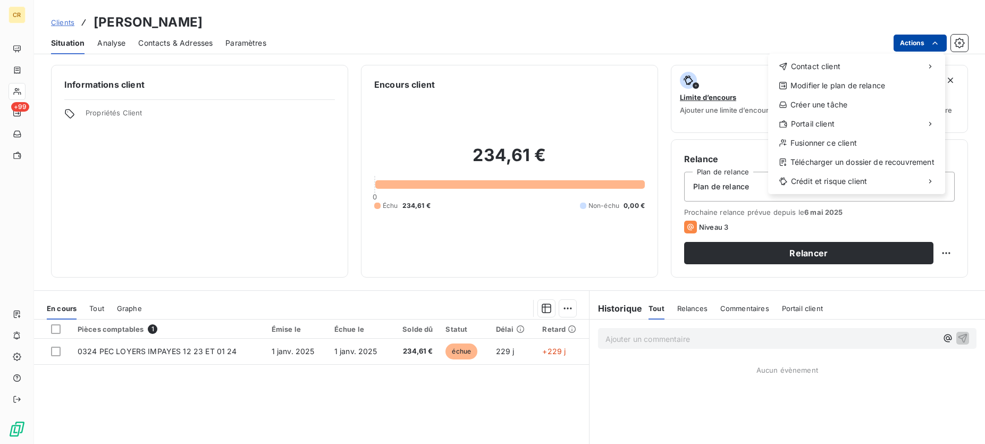
click at [966, 44] on html "CR +99 Clients BOURMANI IDRISS - [PERSON_NAME] Situation Analyse Contacts & Adr…" at bounding box center [492, 222] width 985 height 444
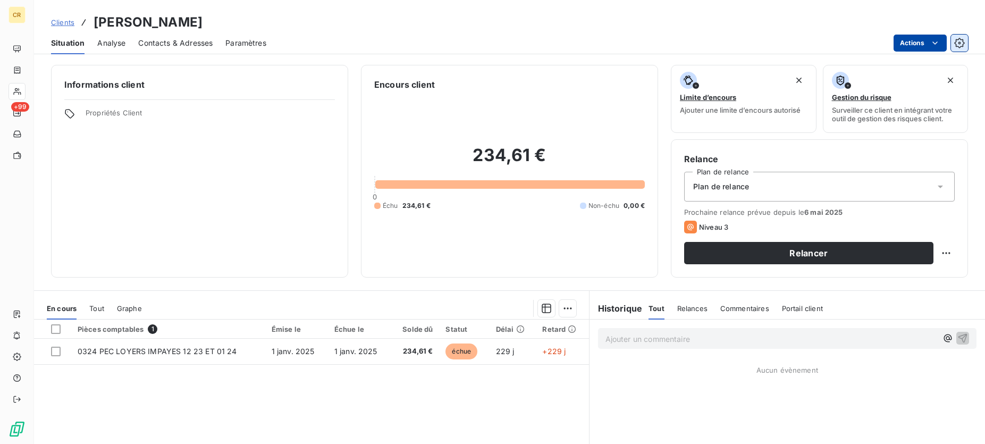
click at [962, 43] on icon "button" at bounding box center [959, 43] width 11 height 11
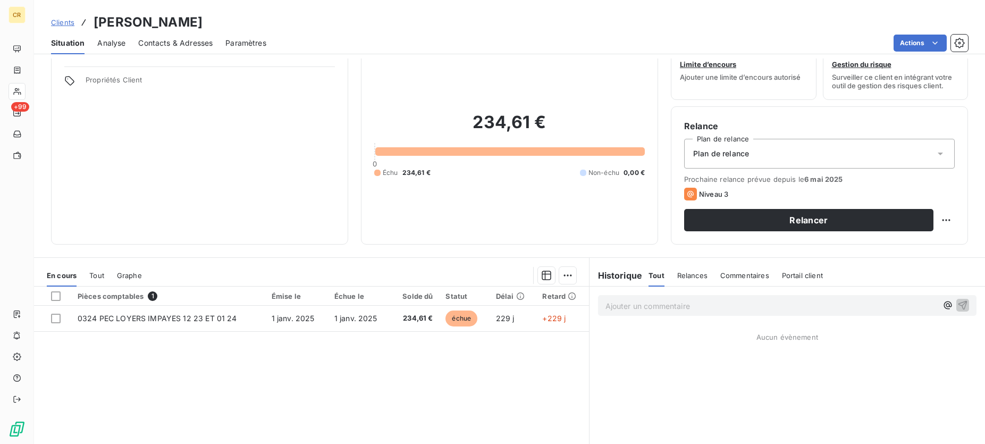
scroll to position [54, 0]
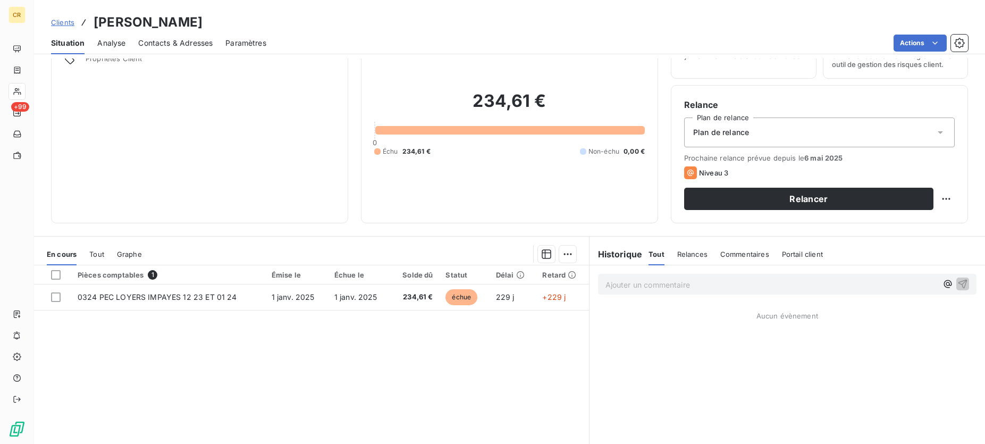
click at [618, 257] on h6 "Historique" at bounding box center [615, 254] width 53 height 13
click at [744, 252] on span "Commentaires" at bounding box center [744, 254] width 49 height 9
click at [624, 253] on h6 "Historique" at bounding box center [615, 254] width 53 height 13
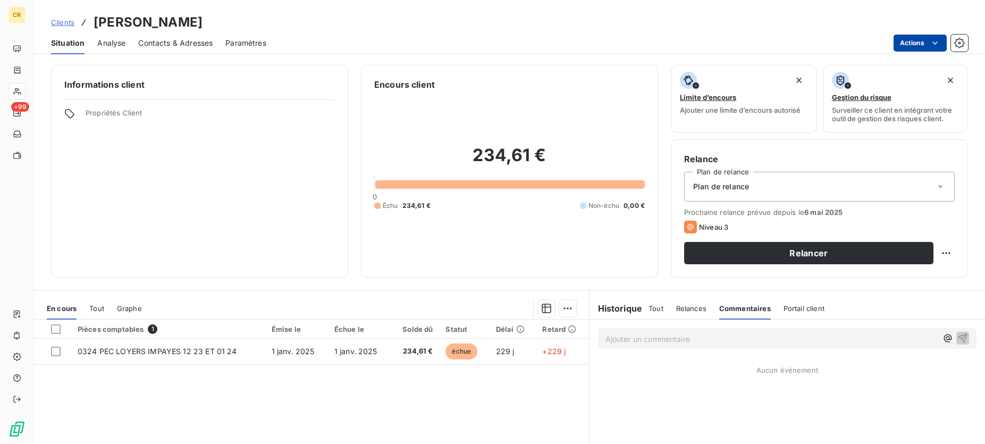
click at [938, 41] on html "CR +99 Clients BOURMANI IDRISS - [PERSON_NAME] Situation Analyse Contacts & Adr…" at bounding box center [492, 222] width 985 height 444
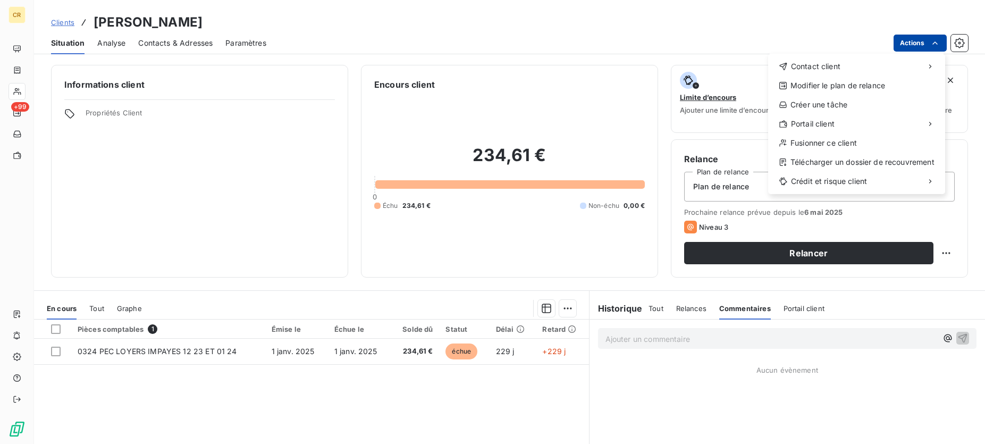
click at [656, 310] on html "CR +99 Clients BOURMANI IDRISS - [PERSON_NAME] Situation Analyse Contacts & Adr…" at bounding box center [492, 222] width 985 height 444
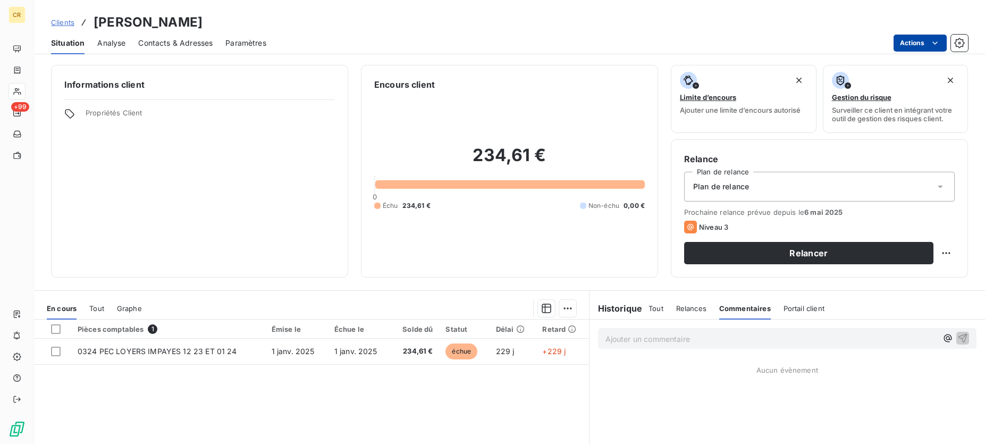
click at [656, 309] on span "Tout" at bounding box center [655, 308] width 15 height 9
click at [693, 307] on span "Relances" at bounding box center [692, 308] width 30 height 9
click at [623, 307] on h6 "Historique" at bounding box center [615, 308] width 53 height 13
click at [678, 342] on p "Ajouter un commentaire ﻿" at bounding box center [771, 338] width 332 height 13
click at [609, 312] on h6 "Historique" at bounding box center [615, 308] width 53 height 13
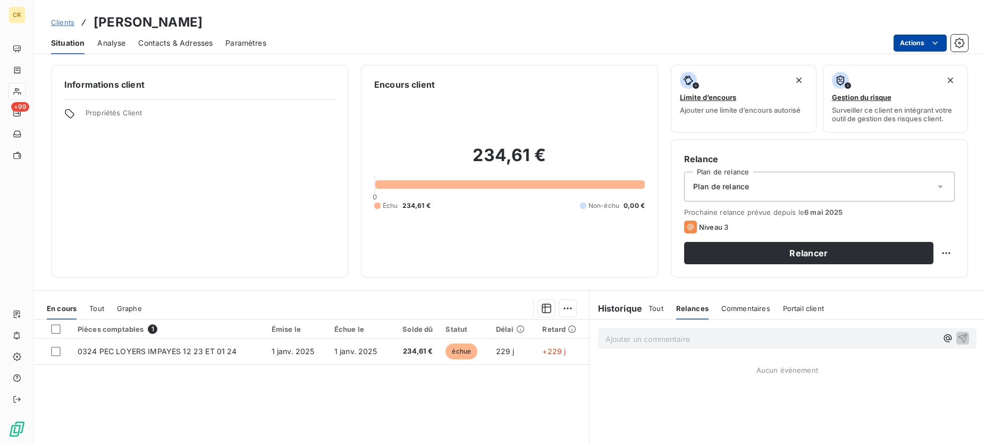
click at [72, 114] on icon at bounding box center [69, 113] width 11 height 11
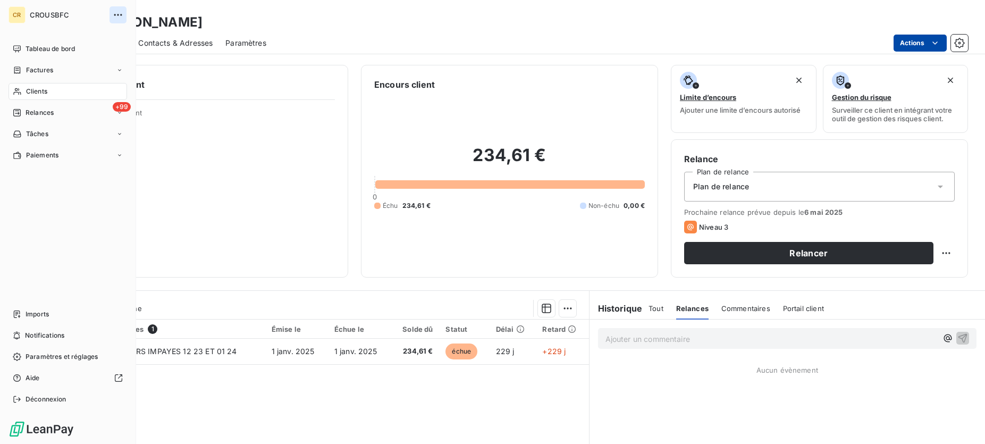
click at [117, 15] on icon "button" at bounding box center [118, 15] width 11 height 11
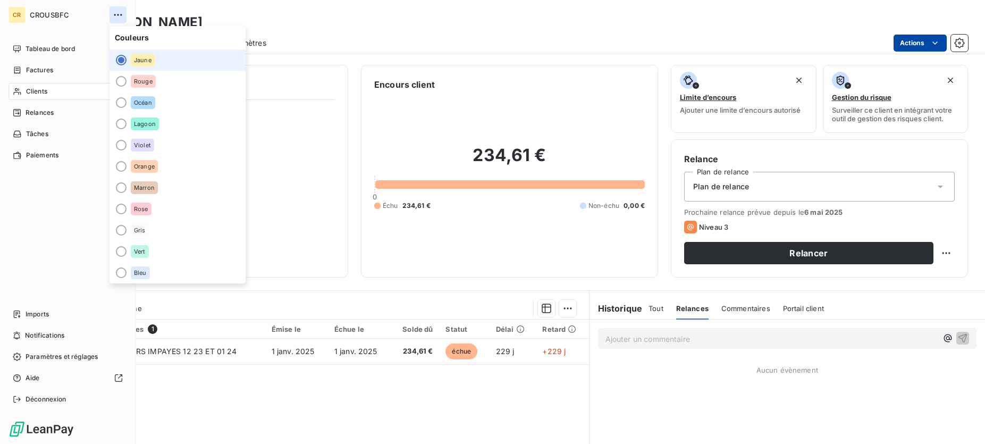
click at [117, 15] on icon "button" at bounding box center [118, 15] width 11 height 11
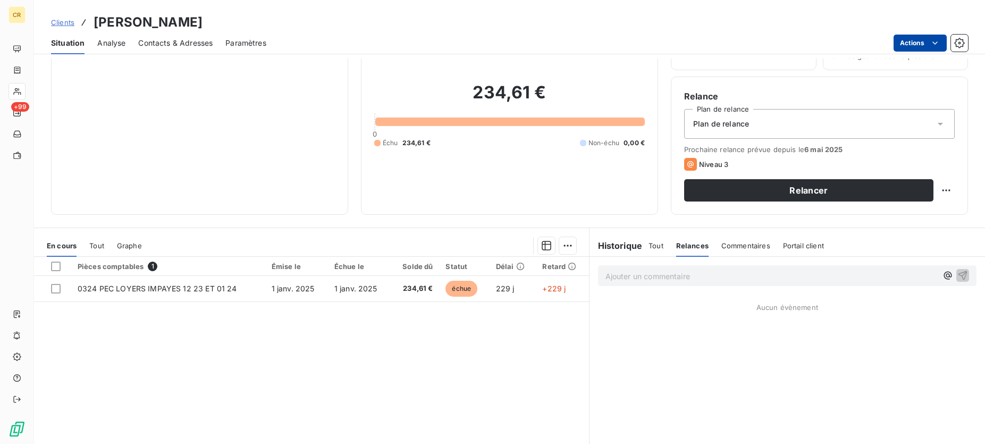
scroll to position [108, 0]
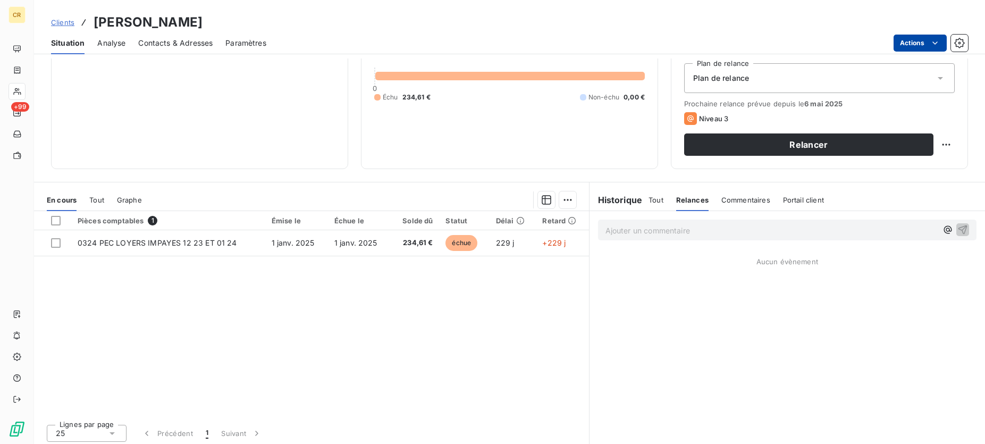
click at [104, 197] on span "Tout" at bounding box center [96, 200] width 15 height 9
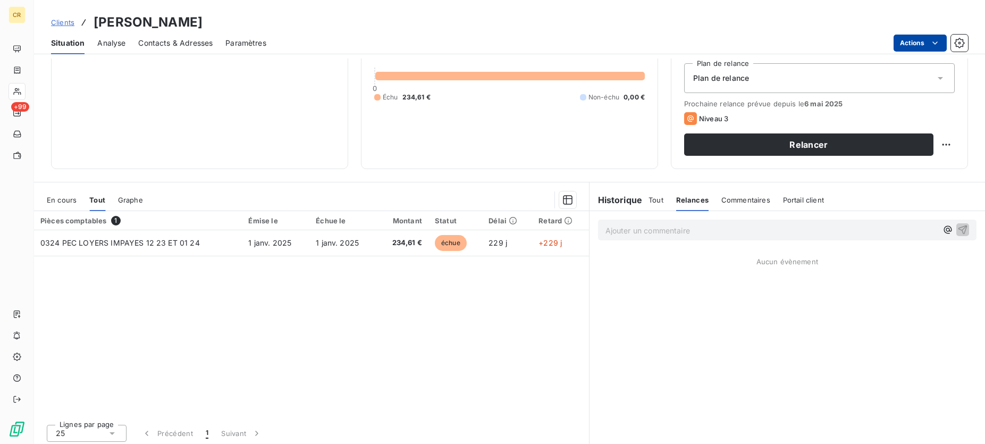
click at [57, 198] on span "En cours" at bounding box center [62, 200] width 30 height 9
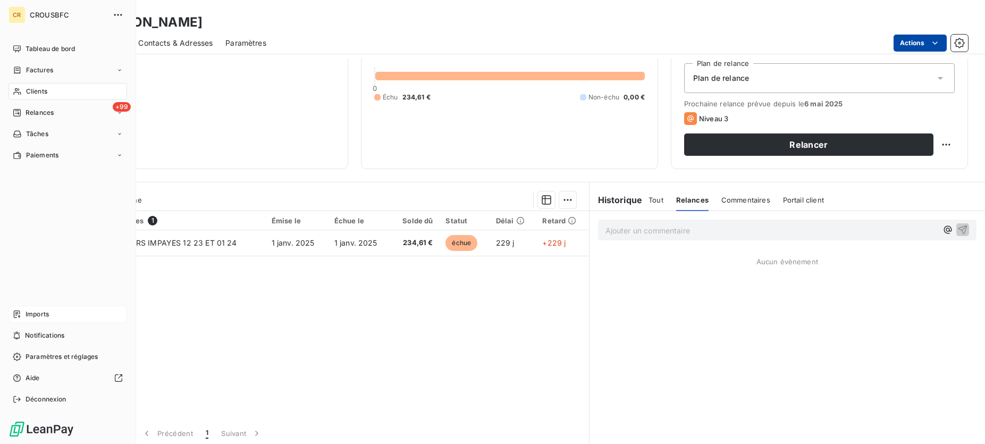
click at [18, 316] on icon at bounding box center [17, 314] width 9 height 9
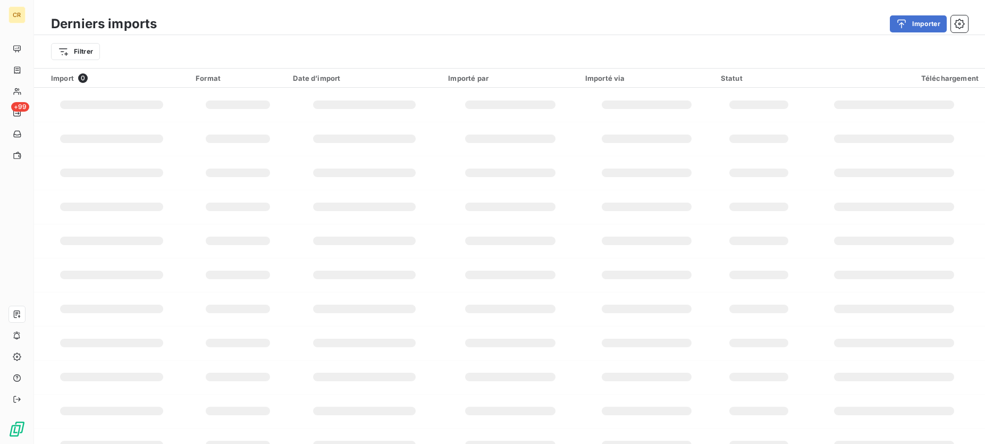
scroll to position [36, 0]
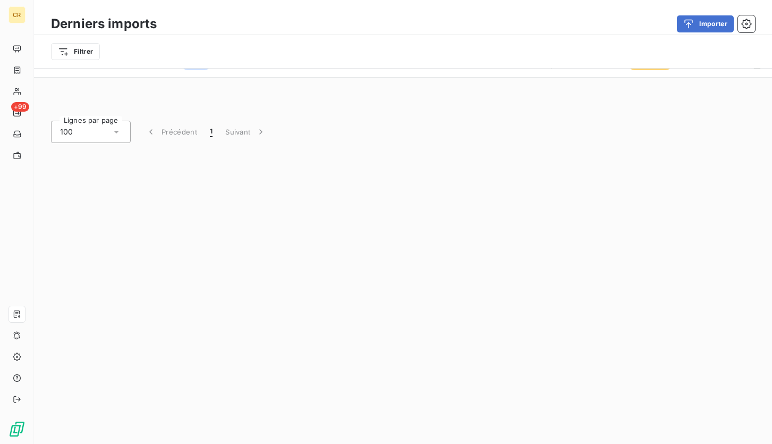
click at [246, 283] on div "Derniers imports Importer Filtrer Import 1 Format Date d’import Importé par Imp…" at bounding box center [403, 222] width 738 height 444
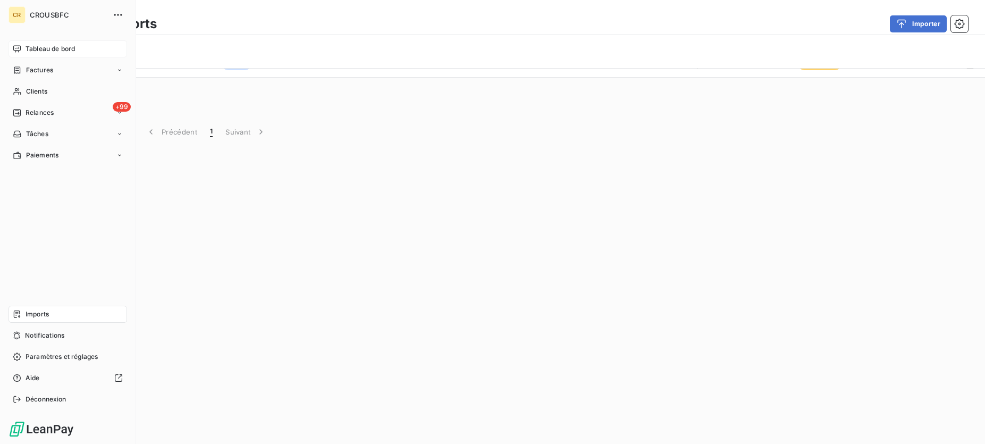
click at [55, 52] on span "Tableau de bord" at bounding box center [50, 49] width 49 height 10
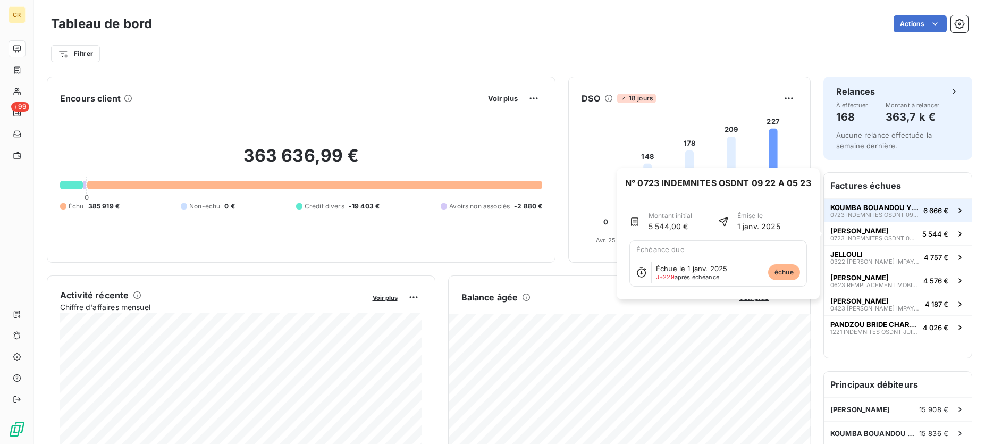
click at [857, 212] on span "0723 INDEMNITES OSDNT 09/22 A 06/23" at bounding box center [874, 215] width 89 height 6
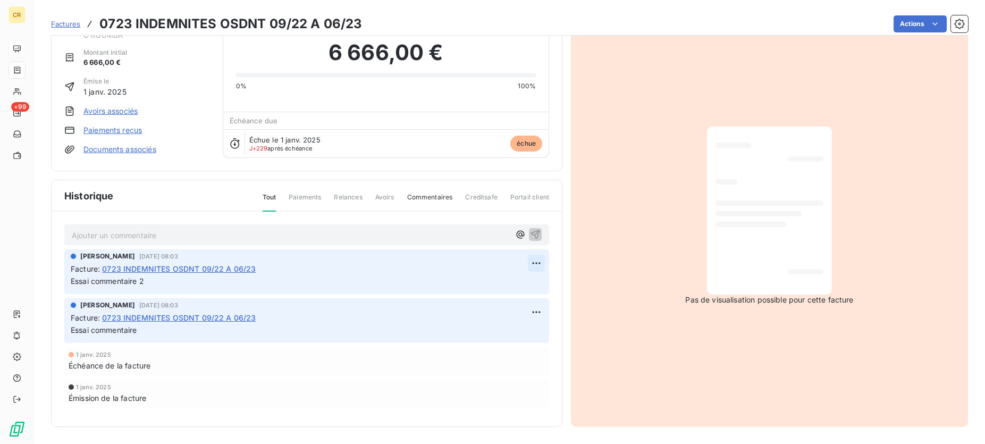
scroll to position [37, 0]
click at [538, 258] on html "CR +99 Factures 0723 INDEMNITES OSDNT 09/22 A 06/23 Actions KOUMBA BOUANDOU YES…" at bounding box center [492, 222] width 985 height 444
click at [205, 374] on html "CR +99 Factures 0723 INDEMNITES OSDNT 09/22 A 06/23 Actions KOUMBA BOUANDOU YES…" at bounding box center [492, 222] width 985 height 444
click at [535, 259] on html "CR +99 Factures 0723 INDEMNITES OSDNT 09/22 A 06/23 Actions KOUMBA BOUANDOU YES…" at bounding box center [492, 222] width 985 height 444
click at [217, 240] on html "CR +99 Factures 0723 INDEMNITES OSDNT 09/22 A 06/23 Actions KOUMBA BOUANDOU YES…" at bounding box center [492, 222] width 985 height 444
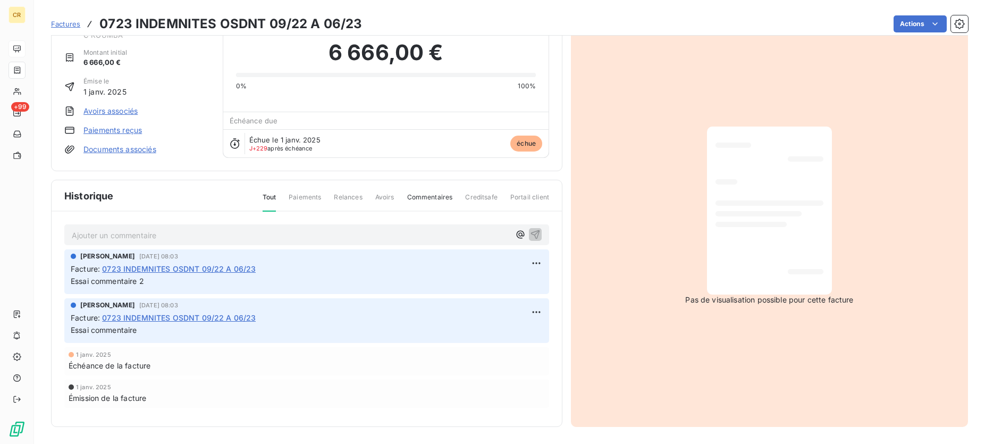
click at [217, 235] on p "Ajouter un commentaire ﻿" at bounding box center [291, 235] width 438 height 13
click at [386, 198] on span "Avoirs" at bounding box center [384, 201] width 19 height 18
click at [519, 238] on icon "button" at bounding box center [520, 234] width 11 height 11
click at [526, 198] on span "Portail client" at bounding box center [529, 201] width 39 height 18
click at [298, 198] on span "Paiements" at bounding box center [305, 201] width 32 height 18
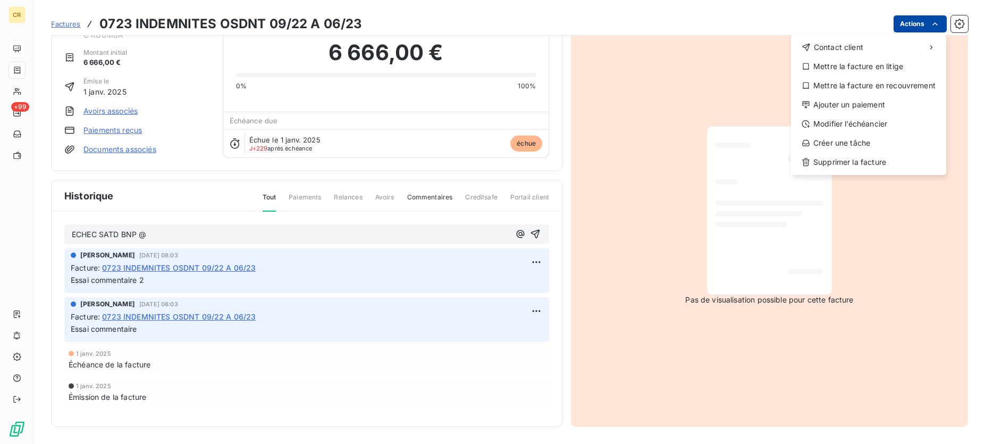
click at [928, 22] on html "CR +99 Factures 0723 INDEMNITES OSDNT 09/22 A 06/23 Actions Contact client Mett…" at bounding box center [492, 222] width 985 height 444
click at [838, 143] on div "Créer une tâche" at bounding box center [868, 142] width 147 height 17
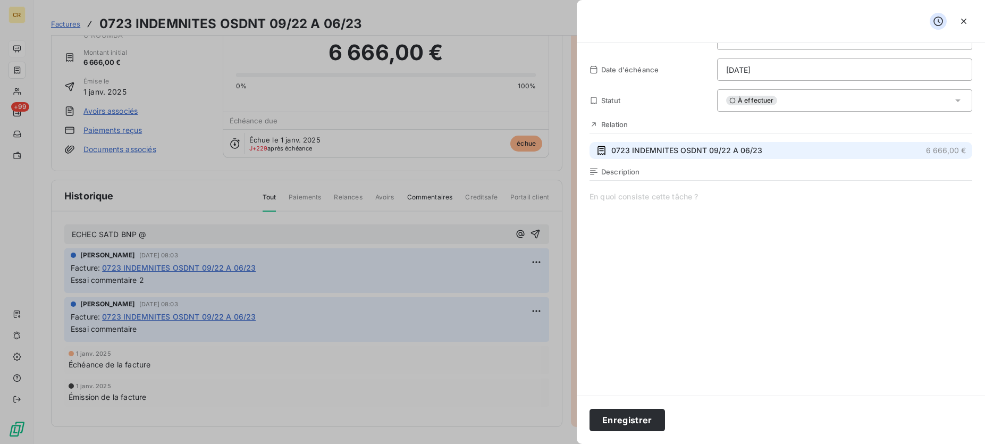
scroll to position [83, 0]
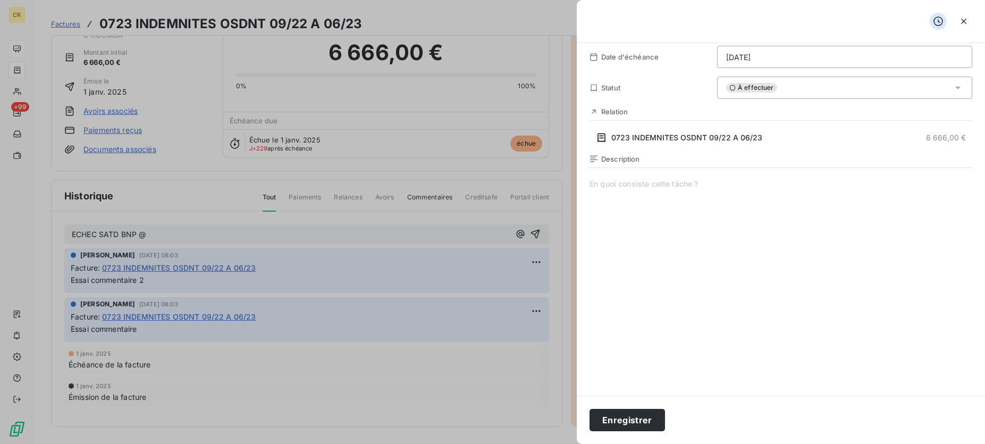
drag, startPoint x: 365, startPoint y: 125, endPoint x: 658, endPoint y: 39, distance: 305.9
click at [963, 27] on button "button" at bounding box center [963, 21] width 17 height 17
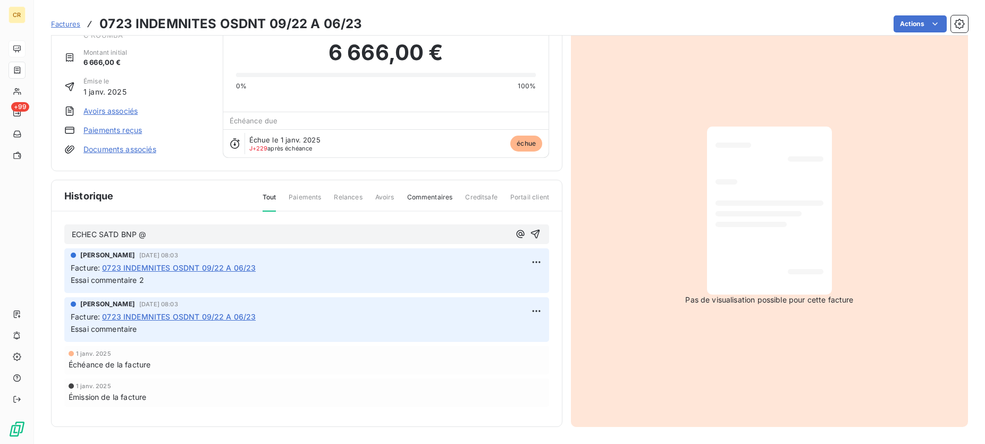
scroll to position [0, 0]
